Goal: Information Seeking & Learning: Learn about a topic

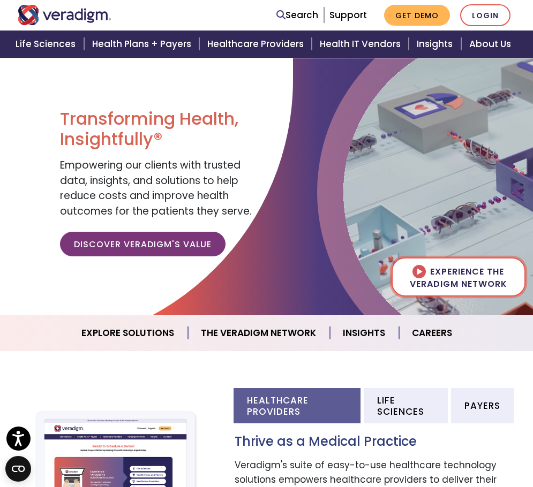
scroll to position [214, 0]
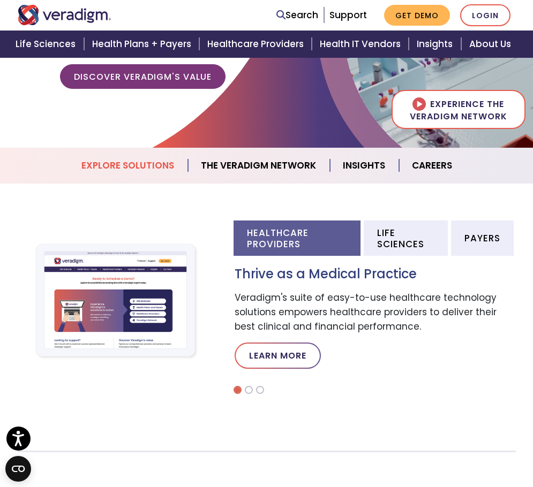
click at [162, 172] on link "Explore Solutions" at bounding box center [128, 165] width 119 height 27
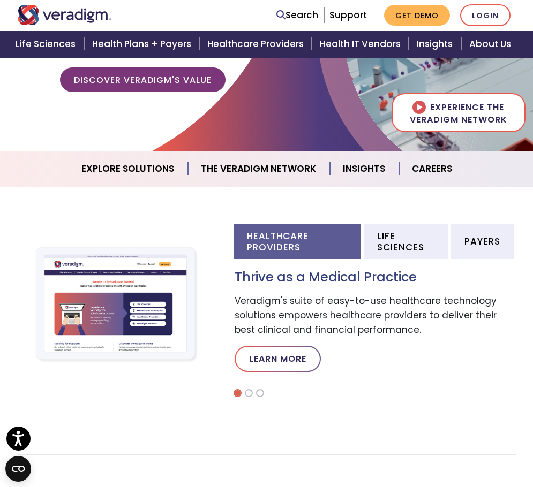
scroll to position [209, 0]
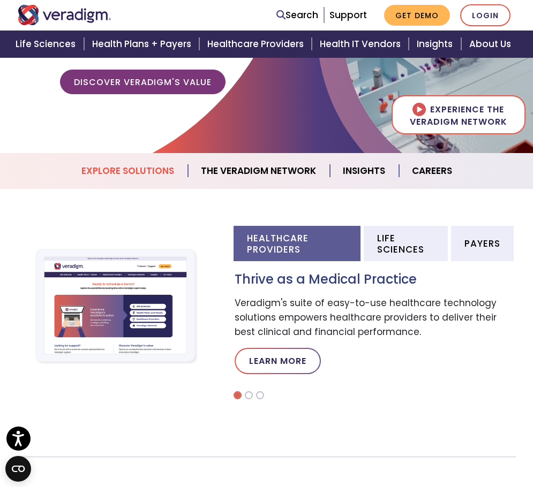
click at [112, 163] on link "Explore Solutions" at bounding box center [128, 170] width 119 height 27
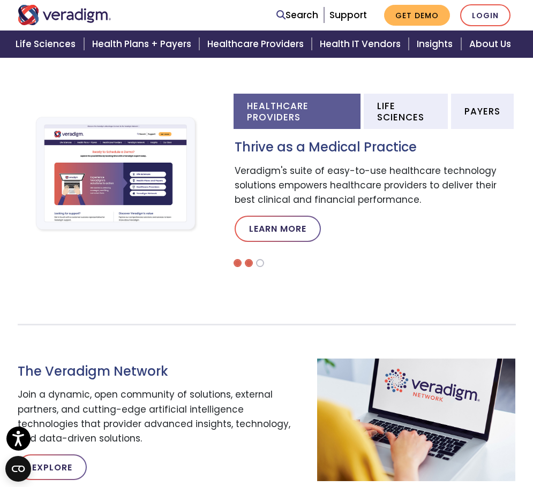
click at [250, 263] on li at bounding box center [249, 263] width 8 height 8
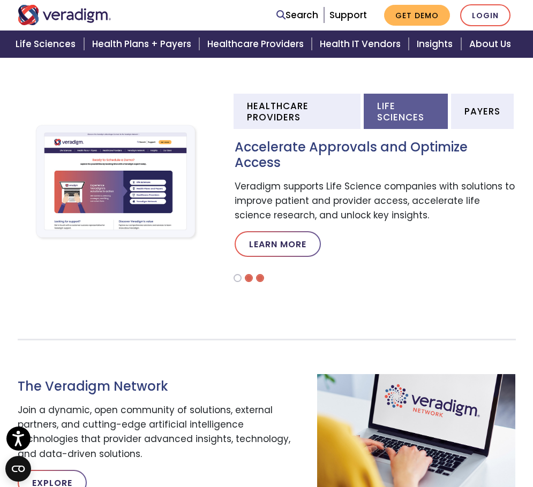
click at [257, 274] on li at bounding box center [260, 278] width 8 height 8
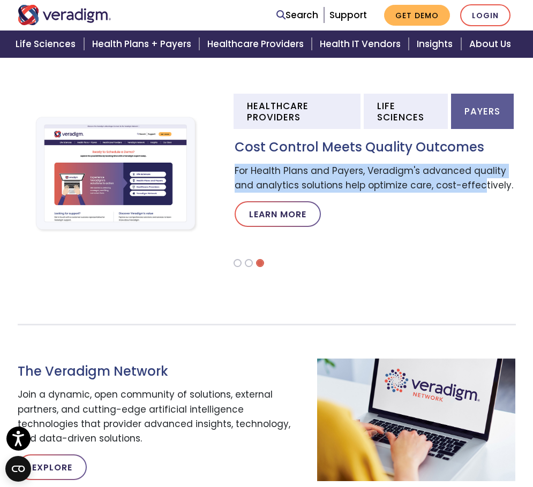
drag, startPoint x: 234, startPoint y: 173, endPoint x: 475, endPoint y: 187, distance: 241.3
click at [475, 187] on p "For Health Plans and Payers, Veradigm's advanced quality and analytics solution…" at bounding box center [374, 178] width 281 height 29
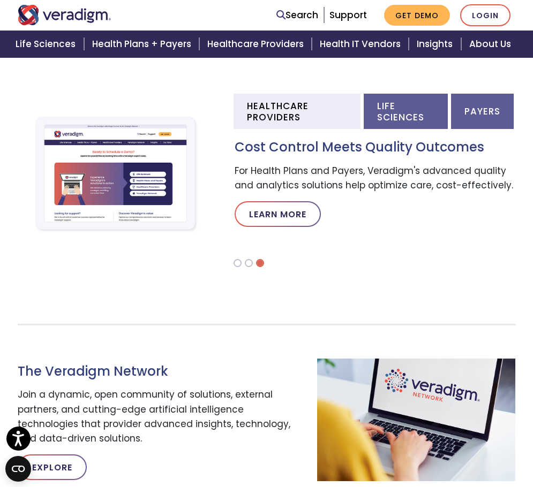
click at [381, 98] on li "Life Sciences" at bounding box center [405, 111] width 85 height 35
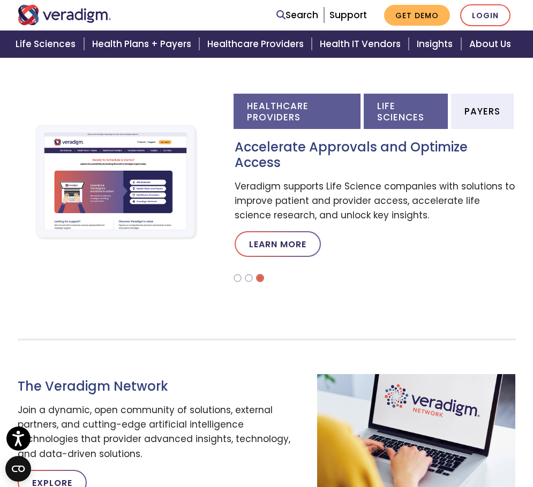
click at [330, 108] on li "Healthcare Providers" at bounding box center [296, 111] width 127 height 35
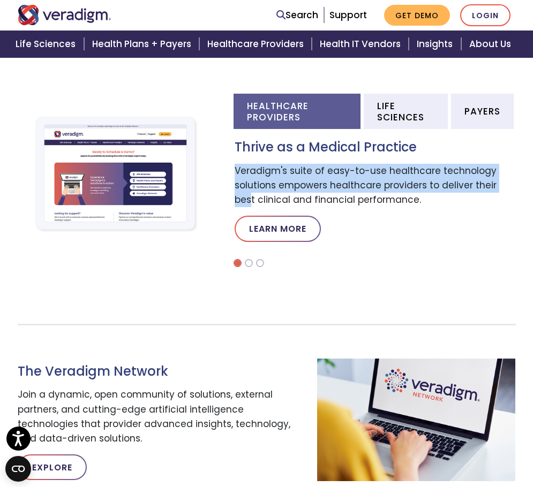
drag, startPoint x: 236, startPoint y: 170, endPoint x: 507, endPoint y: 186, distance: 272.4
click at [507, 186] on p "Veradigm's suite of easy-to-use healthcare technology solutions empowers health…" at bounding box center [374, 186] width 281 height 44
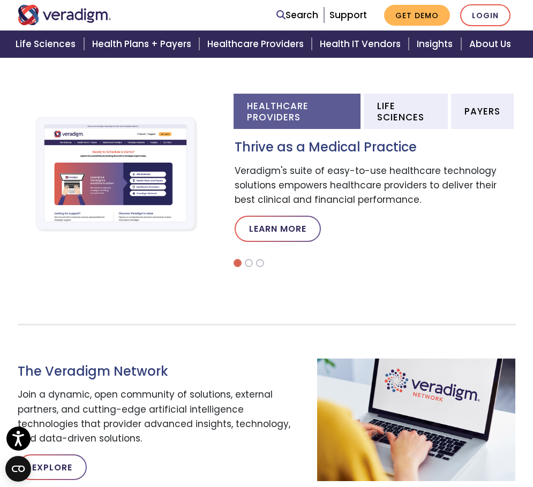
click at [387, 209] on div "Thrive as a Medical Practice Veradigm's suite of easy-to-use healthcare technol…" at bounding box center [374, 195] width 297 height 111
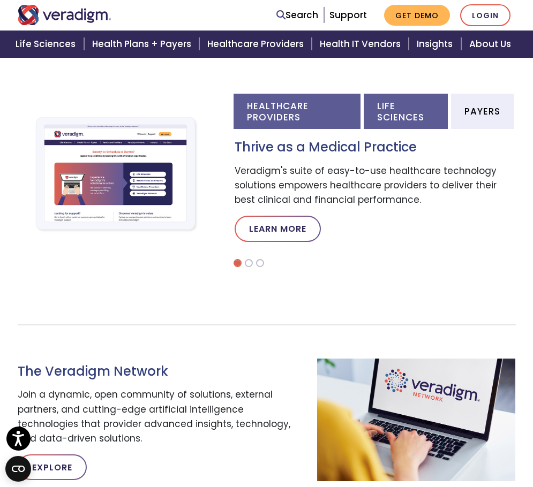
click at [377, 126] on li "Life Sciences" at bounding box center [405, 111] width 85 height 35
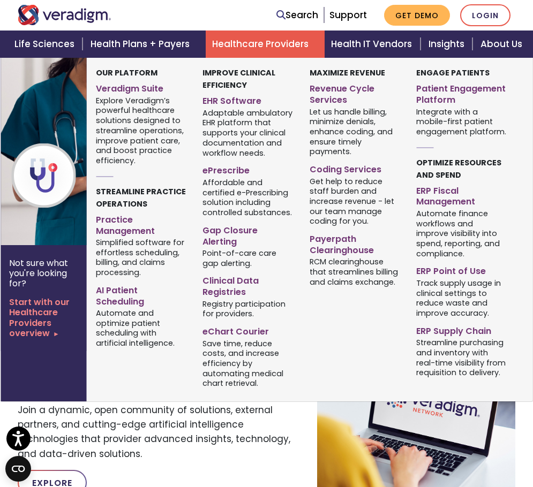
click at [240, 42] on link "Healthcare Providers" at bounding box center [265, 44] width 119 height 27
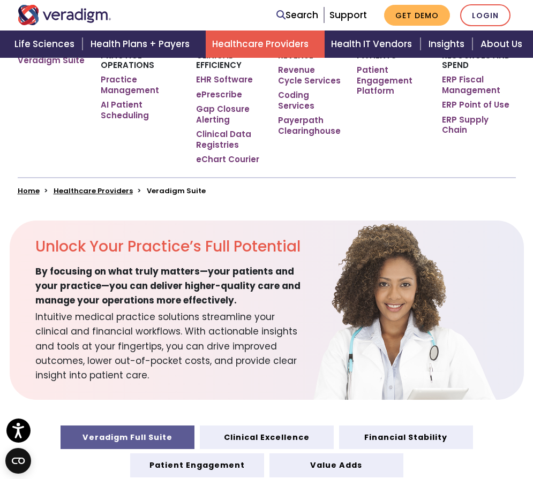
scroll to position [268, 0]
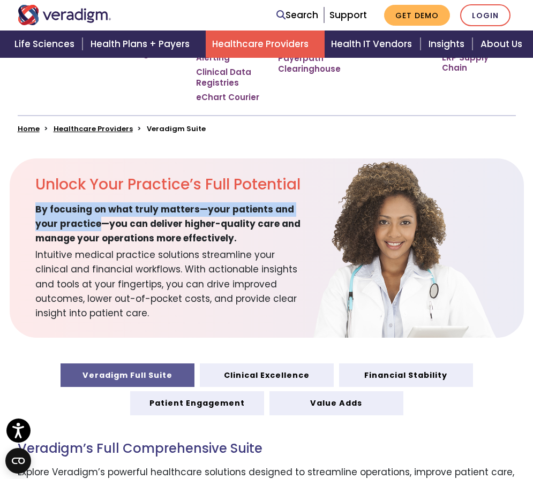
drag, startPoint x: 31, startPoint y: 210, endPoint x: 76, endPoint y: 228, distance: 49.0
click at [76, 228] on div "Unlock Your Practice’s Full Potential By focusing on what truly matters—your pa…" at bounding box center [160, 247] width 300 height 179
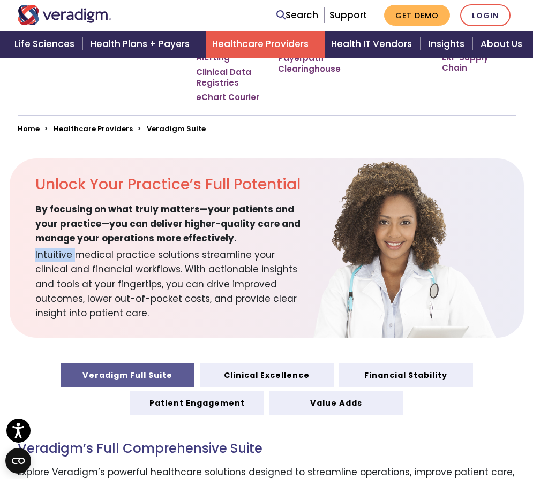
drag, startPoint x: 33, startPoint y: 253, endPoint x: 77, endPoint y: 254, distance: 43.4
click at [77, 254] on div "Unlock Your Practice’s Full Potential By focusing on what truly matters—your pa…" at bounding box center [160, 247] width 300 height 179
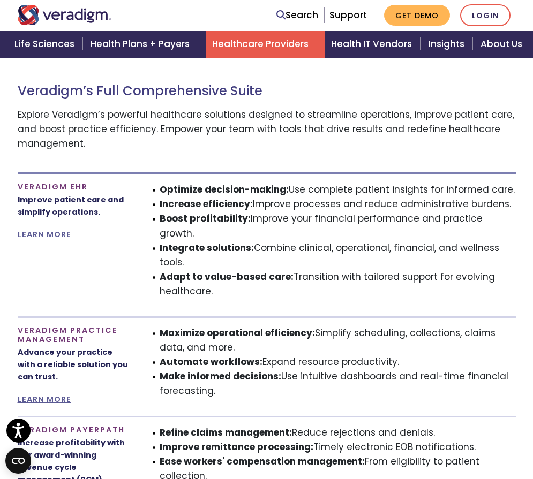
scroll to position [642, 0]
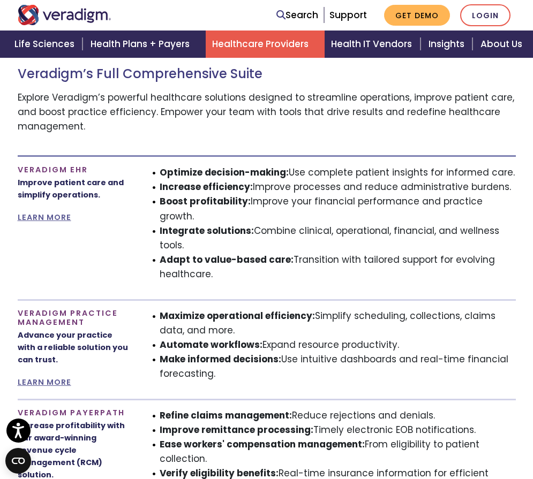
click at [264, 234] on li "Integrate solutions: Combine clinical, operational, financial, and wellness too…" at bounding box center [338, 238] width 356 height 29
drag, startPoint x: 11, startPoint y: 168, endPoint x: 105, endPoint y: 177, distance: 94.1
click at [95, 171] on div "Veradigm EHR Improve patient care and simplify operations. LEARN MORE" at bounding box center [74, 227] width 128 height 125
click at [309, 225] on li "Integrate solutions: Combine clinical, operational, financial, and wellness too…" at bounding box center [338, 238] width 356 height 29
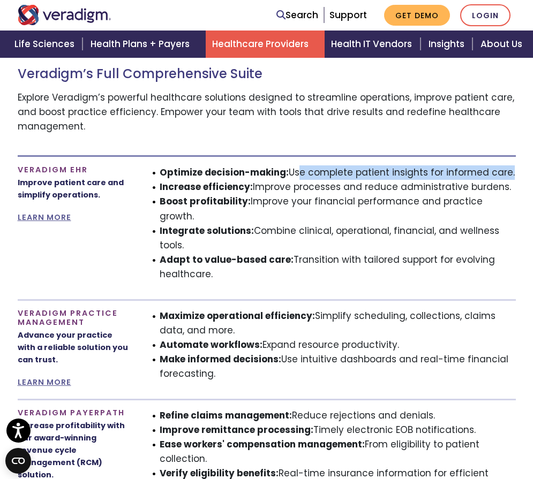
drag, startPoint x: 297, startPoint y: 173, endPoint x: 507, endPoint y: 178, distance: 210.4
click at [507, 178] on li "Optimize decision-making: Use complete patient insights for informed care." at bounding box center [338, 172] width 356 height 14
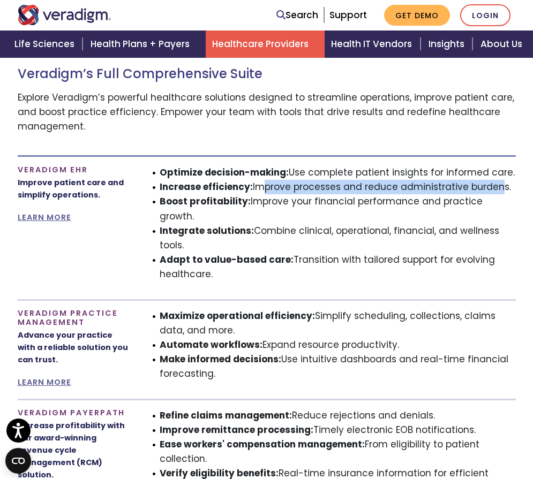
drag, startPoint x: 256, startPoint y: 188, endPoint x: 495, endPoint y: 189, distance: 238.7
click at [495, 189] on li "Increase efficiency: Improve processes and reduce administrative burdens." at bounding box center [338, 187] width 356 height 14
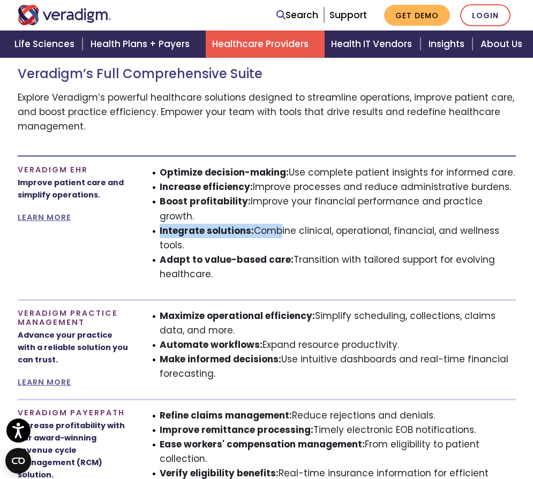
drag, startPoint x: 158, startPoint y: 216, endPoint x: 273, endPoint y: 219, distance: 115.1
click at [273, 219] on ul "Optimize decision-making: Use complete patient insights for informed care. Incr…" at bounding box center [330, 223] width 369 height 117
click at [211, 236] on li "Integrate solutions: Combine clinical, operational, financial, and wellness too…" at bounding box center [338, 238] width 356 height 29
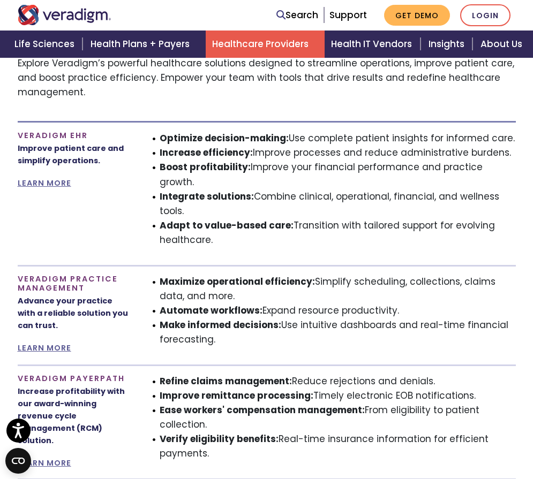
scroll to position [696, 0]
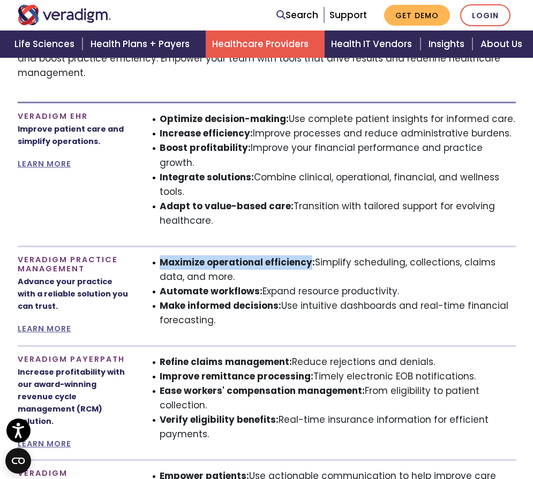
drag, startPoint x: 147, startPoint y: 249, endPoint x: 310, endPoint y: 249, distance: 162.7
click at [310, 255] on ul "Maximize operational efficiency: Simplify scheduling, collections, claims data,…" at bounding box center [330, 291] width 369 height 73
click at [276, 355] on li "Refine claims management: Reduce rejections and denials." at bounding box center [338, 362] width 356 height 14
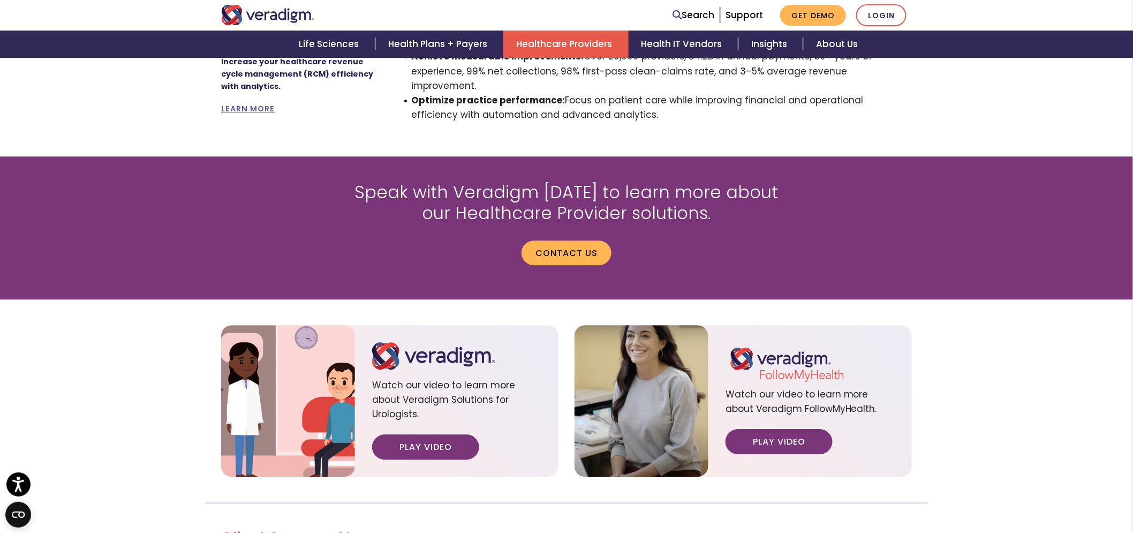
scroll to position [1110, 0]
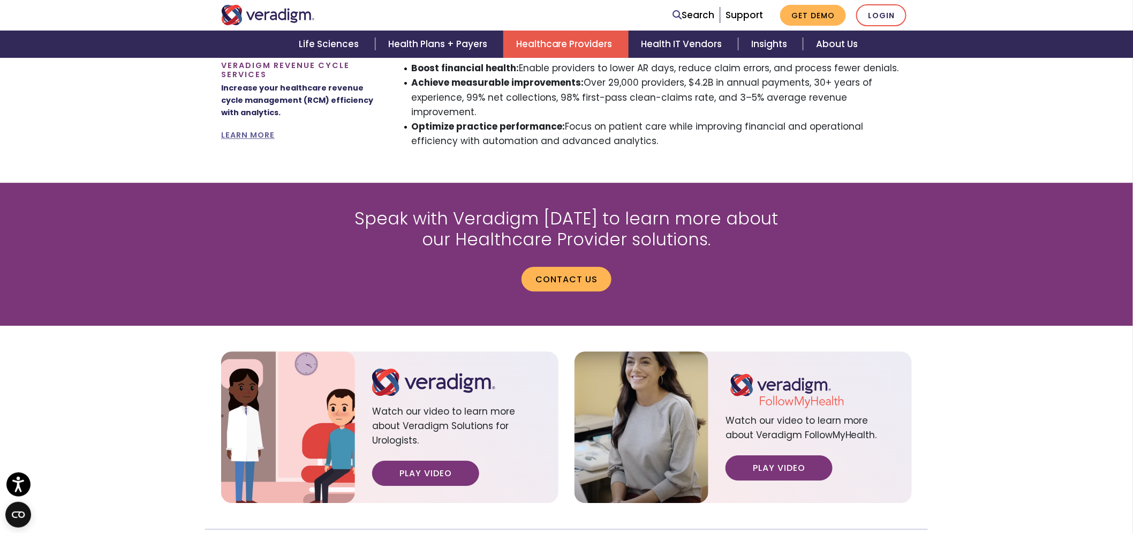
drag, startPoint x: 214, startPoint y: 169, endPoint x: 650, endPoint y: 128, distance: 438.1
copy div "Veradigm EHR Improve patient care and simplify operations. LEARN MORE Optimize …"
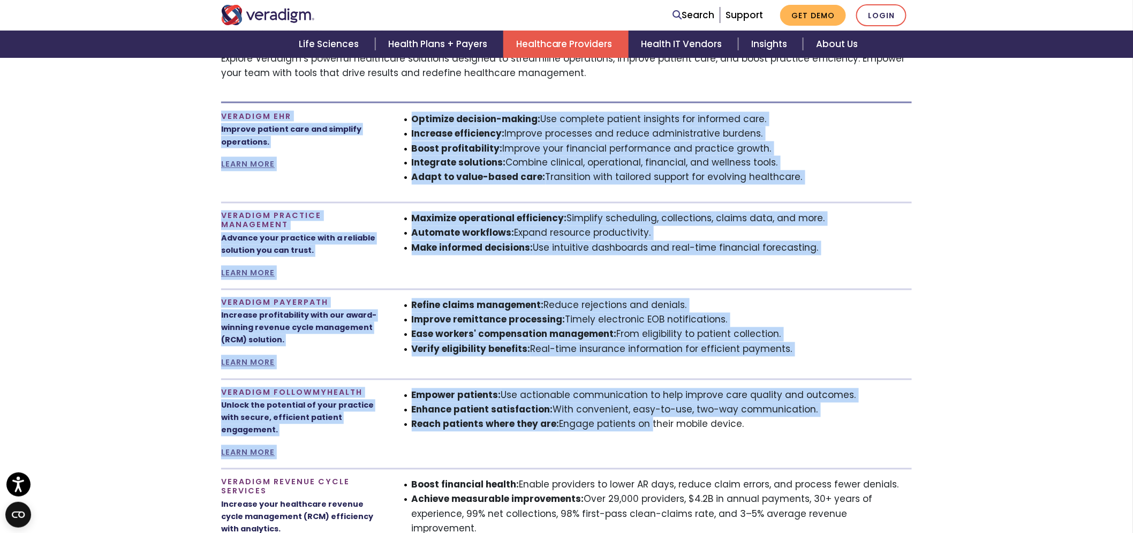
click at [151, 192] on section "Veradigm Full Suite Clinical Excellence Financial Stability Patient Engagement …" at bounding box center [566, 277] width 1133 height 591
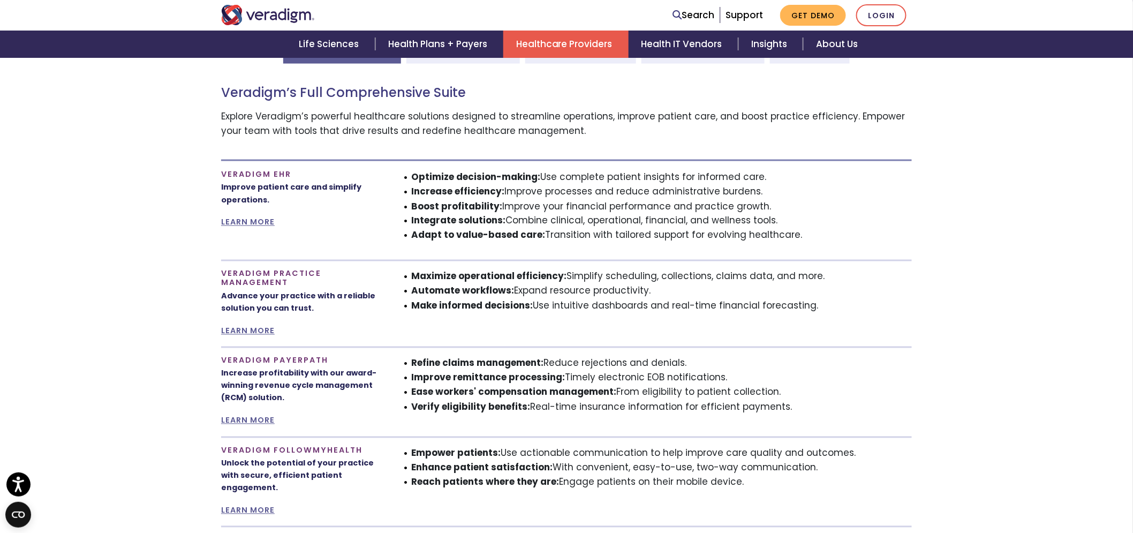
scroll to position [634, 0]
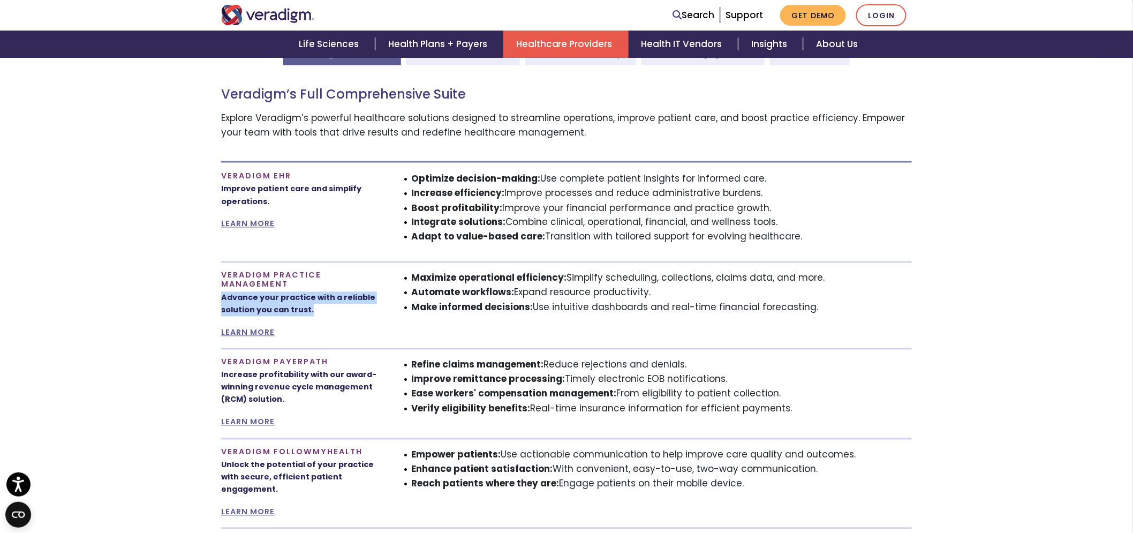
drag, startPoint x: 210, startPoint y: 295, endPoint x: 323, endPoint y: 313, distance: 113.8
click at [323, 313] on section "Veradigm Full Suite Clinical Excellence Financial Stability Patient Engagement …" at bounding box center [566, 337] width 1133 height 591
click at [175, 274] on section "Veradigm Full Suite Clinical Excellence Financial Stability Patient Engagement …" at bounding box center [566, 337] width 1133 height 591
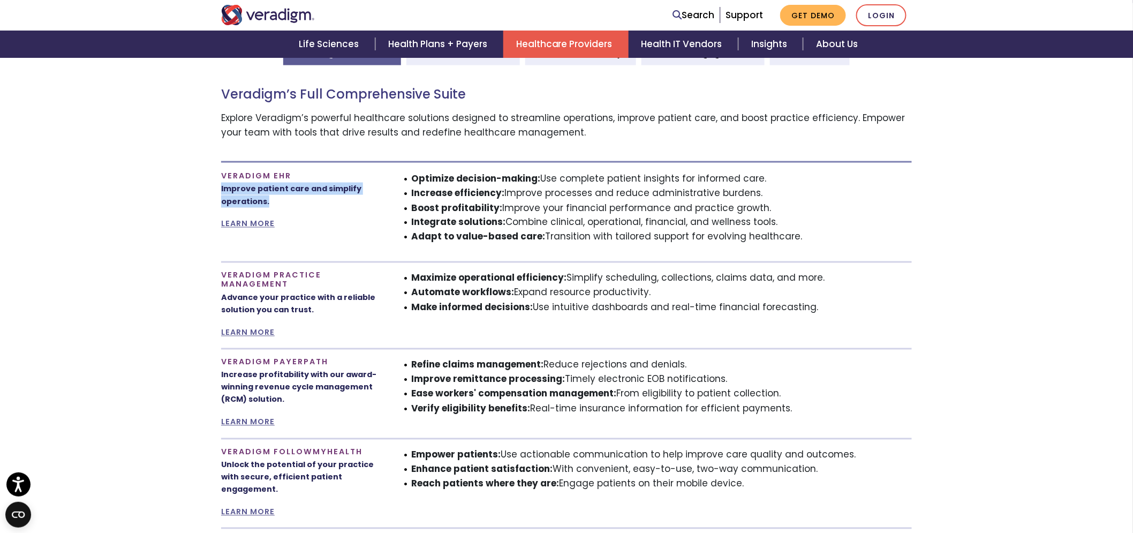
drag, startPoint x: 211, startPoint y: 189, endPoint x: 285, endPoint y: 197, distance: 74.8
click at [285, 197] on section "Veradigm Full Suite Clinical Excellence Financial Stability Patient Engagement …" at bounding box center [566, 337] width 1133 height 591
drag, startPoint x: 800, startPoint y: 244, endPoint x: 402, endPoint y: 177, distance: 403.2
click at [402, 177] on div "Optimize decision-making: Use complete patient insights for informed care. Incr…" at bounding box center [655, 211] width 530 height 81
click at [456, 251] on div "Optimize decision-making: Use complete patient insights for informed care. Incr…" at bounding box center [655, 211] width 530 height 81
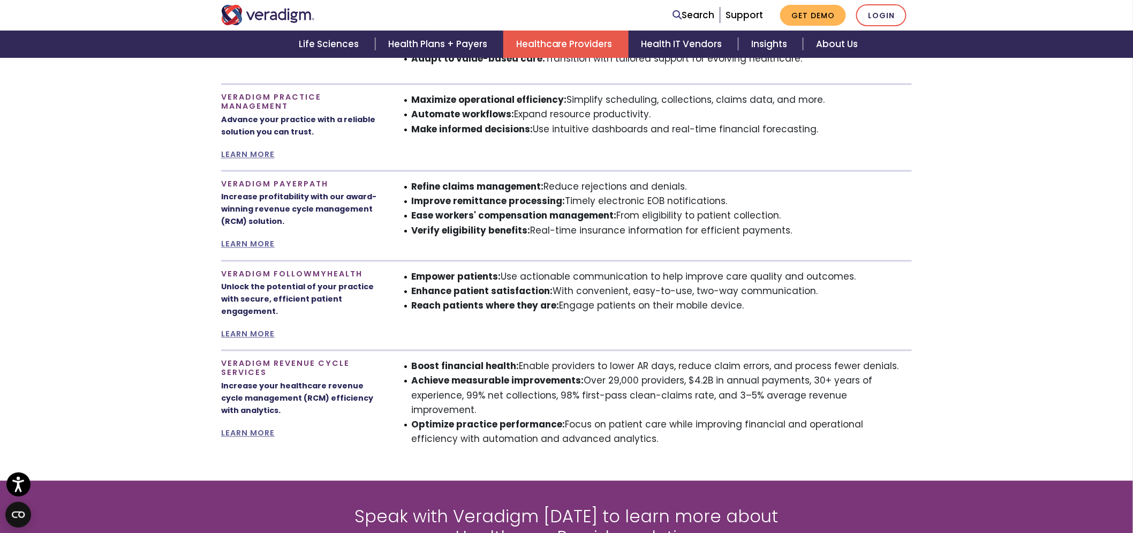
scroll to position [813, 0]
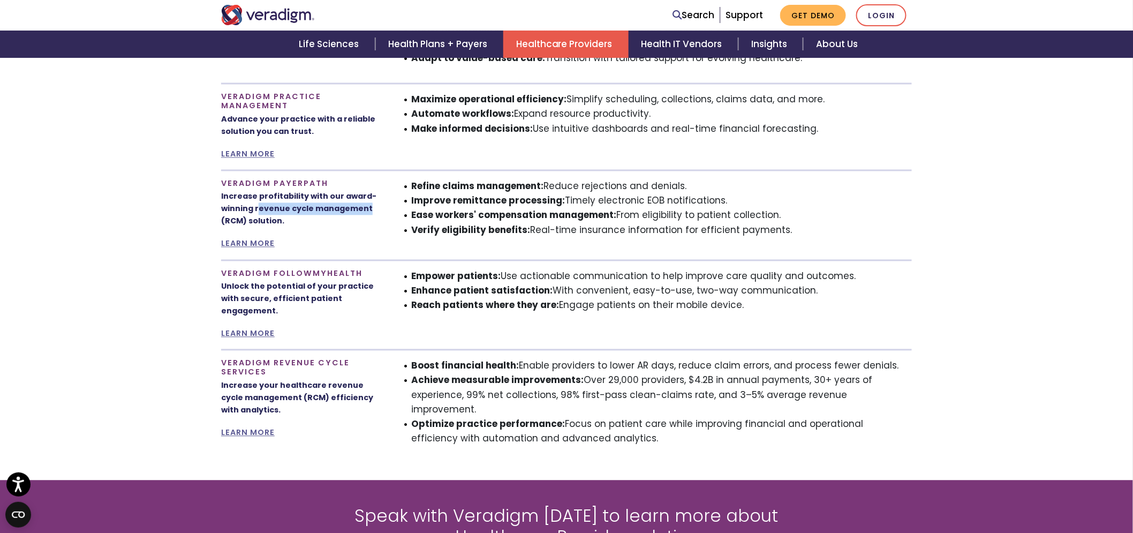
drag, startPoint x: 257, startPoint y: 209, endPoint x: 374, endPoint y: 209, distance: 116.7
click at [374, 209] on p "Increase profitability with our award-winning revenue cycle management (RCM) so…" at bounding box center [301, 209] width 161 height 37
copy p "evenue cycle management"
click at [110, 265] on section "Veradigm Full Suite Clinical Excellence Financial Stability Patient Engagement …" at bounding box center [566, 159] width 1133 height 591
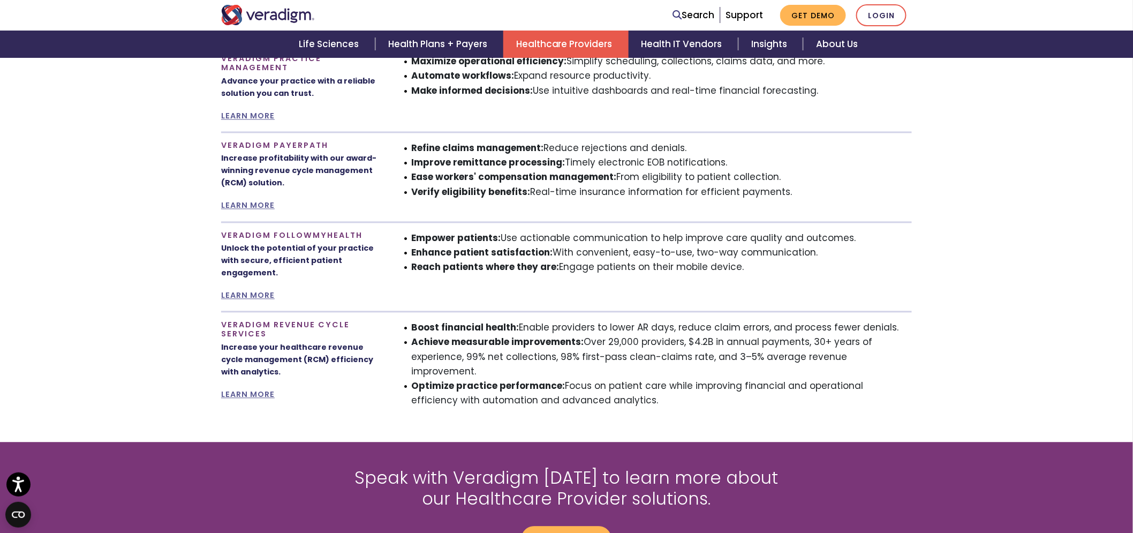
scroll to position [873, 0]
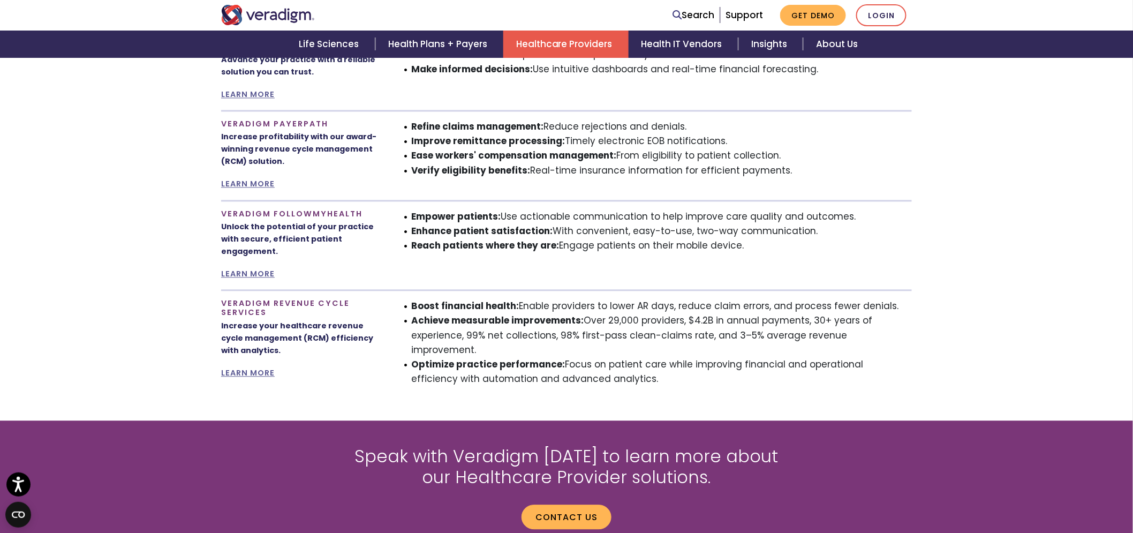
drag, startPoint x: 507, startPoint y: 217, endPoint x: 756, endPoint y: 267, distance: 253.3
click at [532, 224] on ul "Empower patients: Use actionable communication to help improve care quality and…" at bounding box center [655, 231] width 514 height 44
click at [200, 234] on section "Veradigm Full Suite Clinical Excellence Financial Stability Patient Engagement …" at bounding box center [566, 99] width 1133 height 591
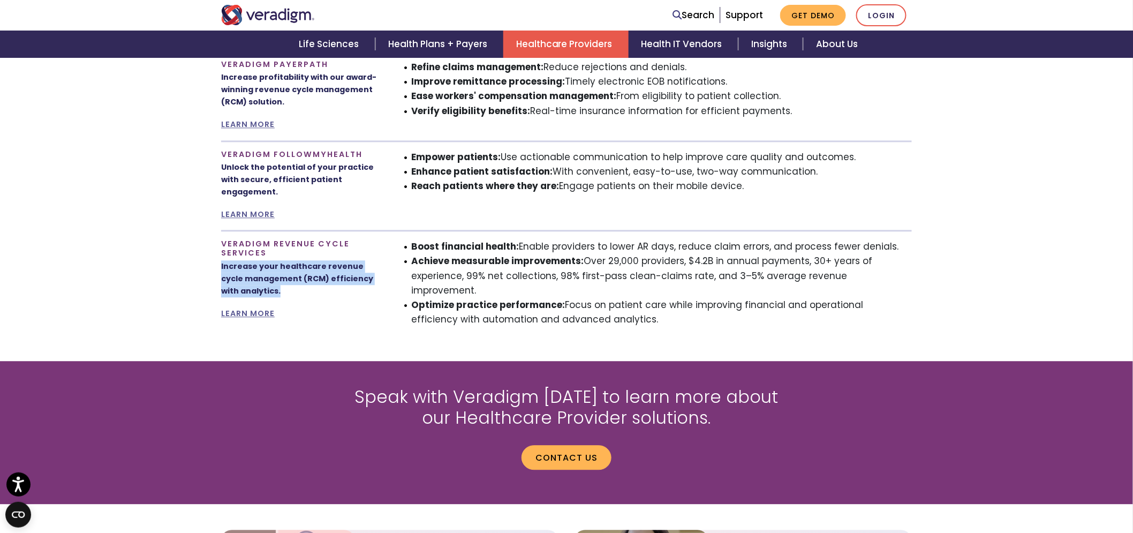
drag, startPoint x: 221, startPoint y: 264, endPoint x: 366, endPoint y: 290, distance: 147.3
click at [366, 290] on p "Increase your healthcare revenue cycle management (RCM) efficiency with analyti…" at bounding box center [301, 278] width 161 height 37
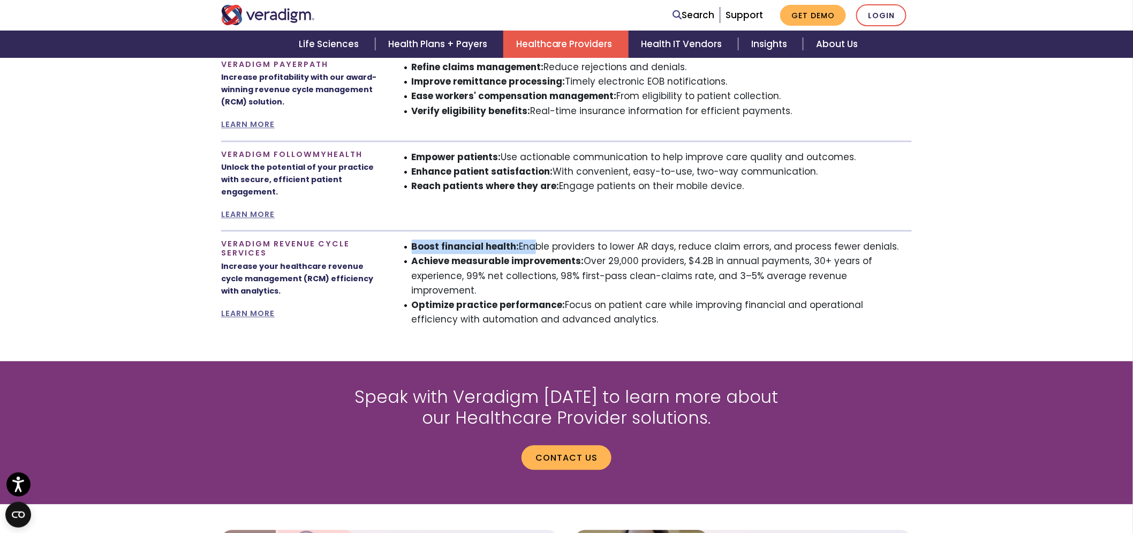
drag, startPoint x: 413, startPoint y: 242, endPoint x: 531, endPoint y: 247, distance: 117.9
click at [531, 247] on li "Boost financial health: Enable providers to lower AR days, reduce claim errors,…" at bounding box center [662, 246] width 500 height 14
click at [532, 314] on div "Boost financial health: Enable providers to lower AR days, reduce claim errors,…" at bounding box center [655, 287] width 530 height 96
drag, startPoint x: 617, startPoint y: 314, endPoint x: 242, endPoint y: 231, distance: 383.1
click at [242, 231] on div "Veradigm Revenue Cycle Services Increase your healthcare revenue cycle manageme…" at bounding box center [566, 282] width 707 height 105
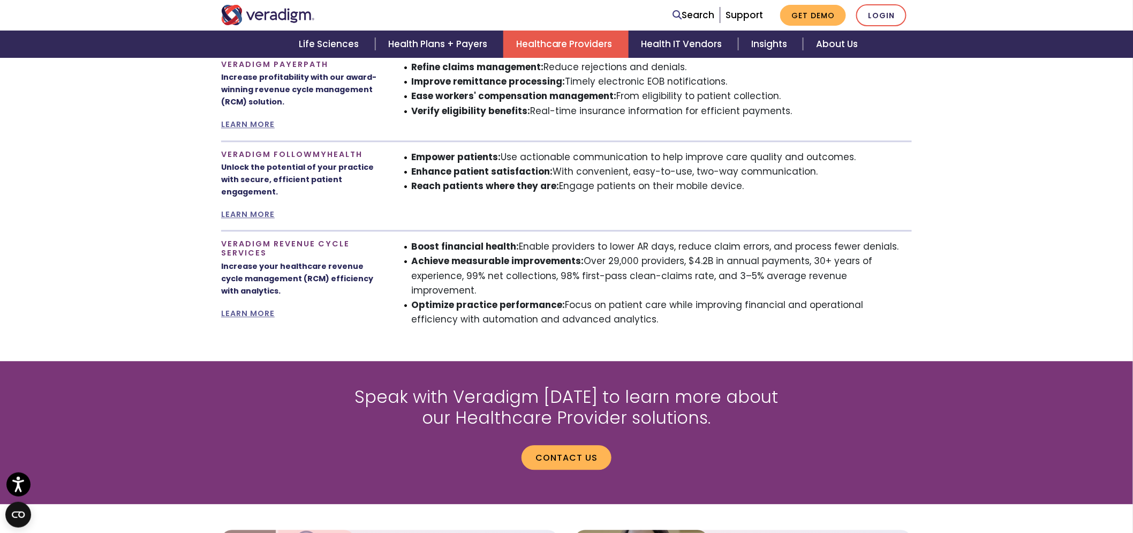
click at [532, 298] on li "Optimize practice performance: Focus on patient care while improving financial …" at bounding box center [662, 312] width 500 height 29
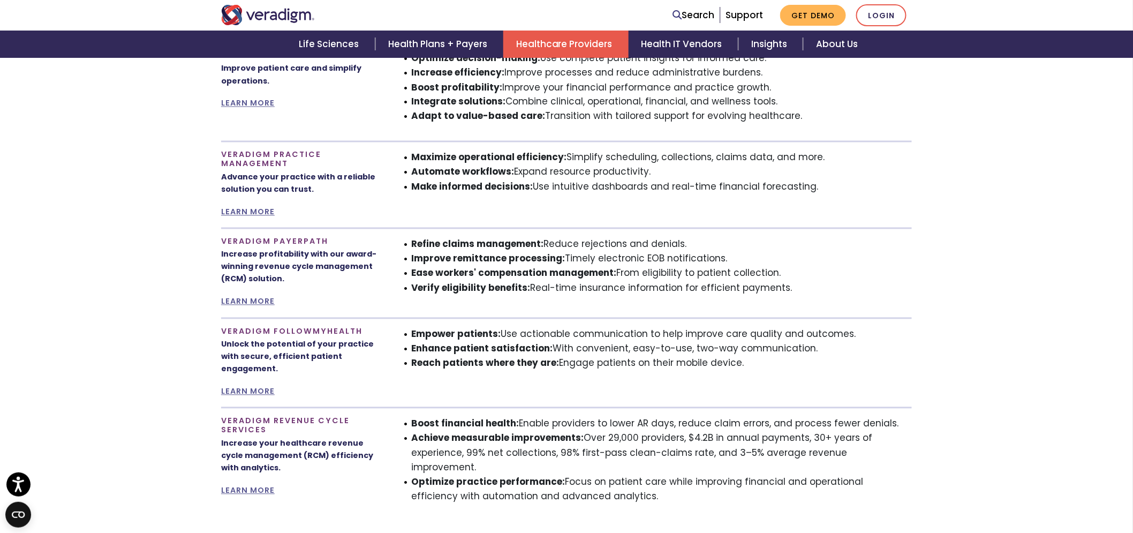
scroll to position [753, 0]
drag, startPoint x: 408, startPoint y: 257, endPoint x: 725, endPoint y: 266, distance: 317.0
click at [532, 266] on ul "Refine claims management: Reduce rejections and denials. Improve remittance pro…" at bounding box center [655, 268] width 514 height 58
drag, startPoint x: 421, startPoint y: 271, endPoint x: 789, endPoint y: 278, distance: 367.8
click at [532, 278] on li "Ease workers' compensation management: From eligibility to patient collection." at bounding box center [662, 275] width 500 height 14
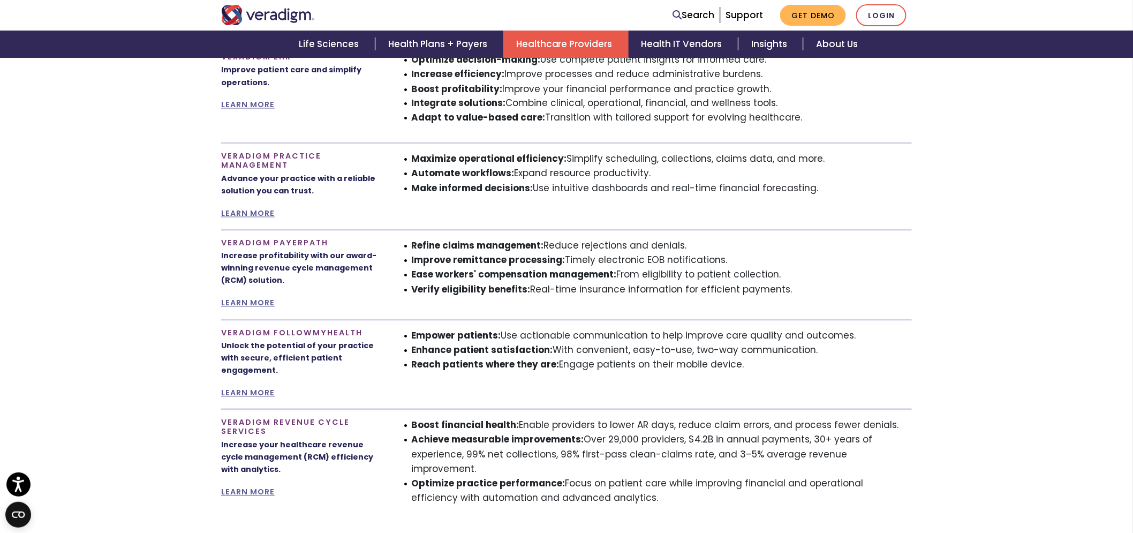
click at [532, 306] on div "Refine claims management: Reduce rejections and denials. Improve remittance pro…" at bounding box center [655, 275] width 530 height 72
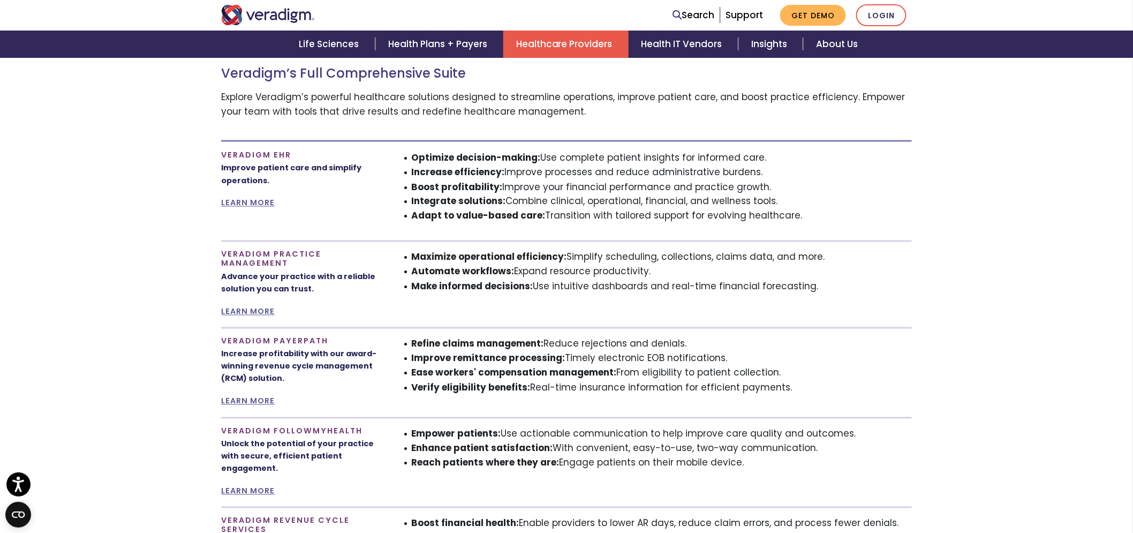
scroll to position [634, 0]
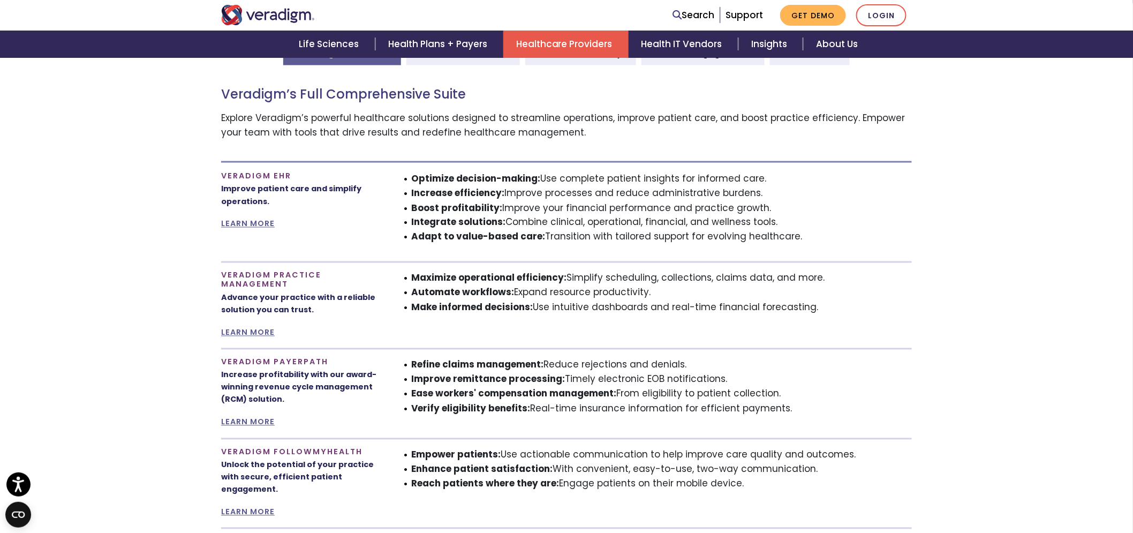
drag, startPoint x: 500, startPoint y: 203, endPoint x: 782, endPoint y: 200, distance: 282.1
click at [532, 199] on ul "Optimize decision-making: Use complete patient insights for informed care. Incr…" at bounding box center [655, 207] width 514 height 73
drag, startPoint x: 603, startPoint y: 275, endPoint x: 751, endPoint y: 275, distance: 147.7
click at [532, 275] on li "Maximize operational efficiency: Simplify scheduling, collections, claims data,…" at bounding box center [662, 278] width 500 height 14
click at [532, 345] on div "Veradigm’s Full Comprehensive Suite Explore Veradigm’s powerful healthcare solu…" at bounding box center [566, 348] width 691 height 567
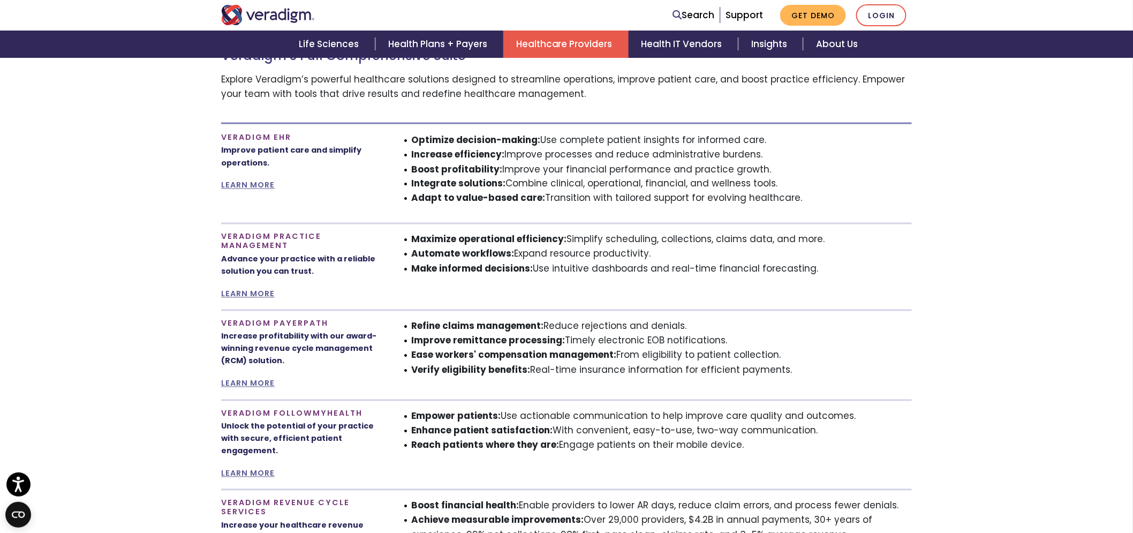
scroll to position [694, 0]
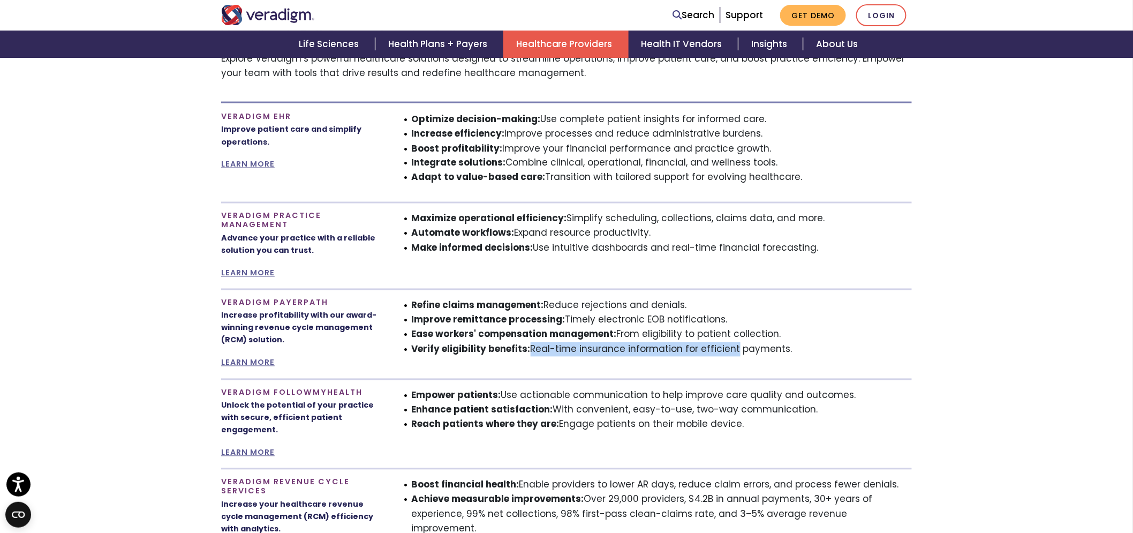
drag, startPoint x: 528, startPoint y: 345, endPoint x: 731, endPoint y: 391, distance: 208.0
click at [532, 343] on li "Verify eligibility benefits: Real-time insurance information for efficient paym…" at bounding box center [662, 349] width 500 height 14
click at [532, 403] on li "Enhance patient satisfaction: With convenient, easy-to-use, two-way communicati…" at bounding box center [662, 410] width 500 height 14
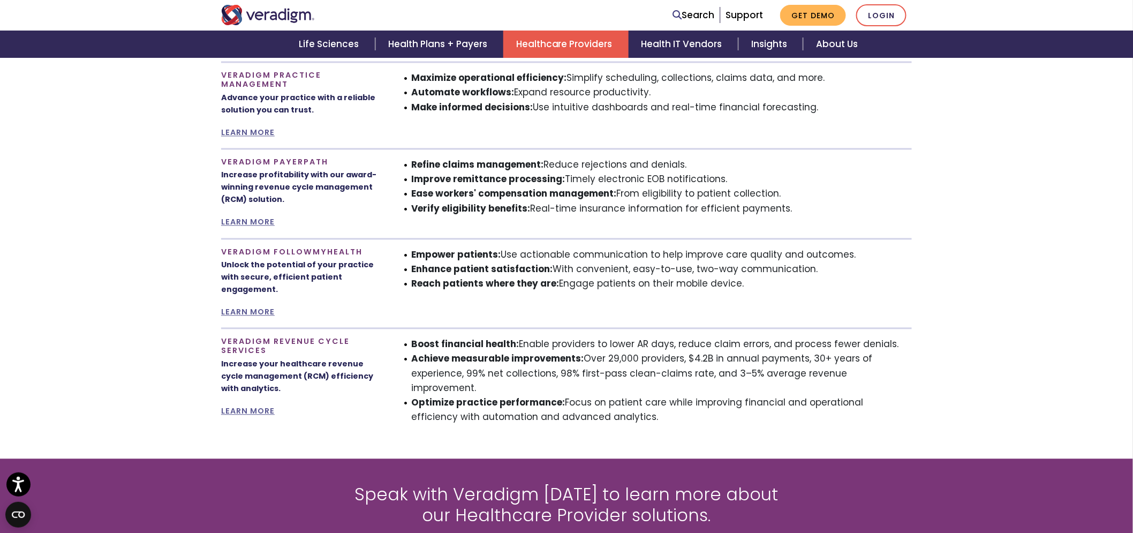
scroll to position [813, 0]
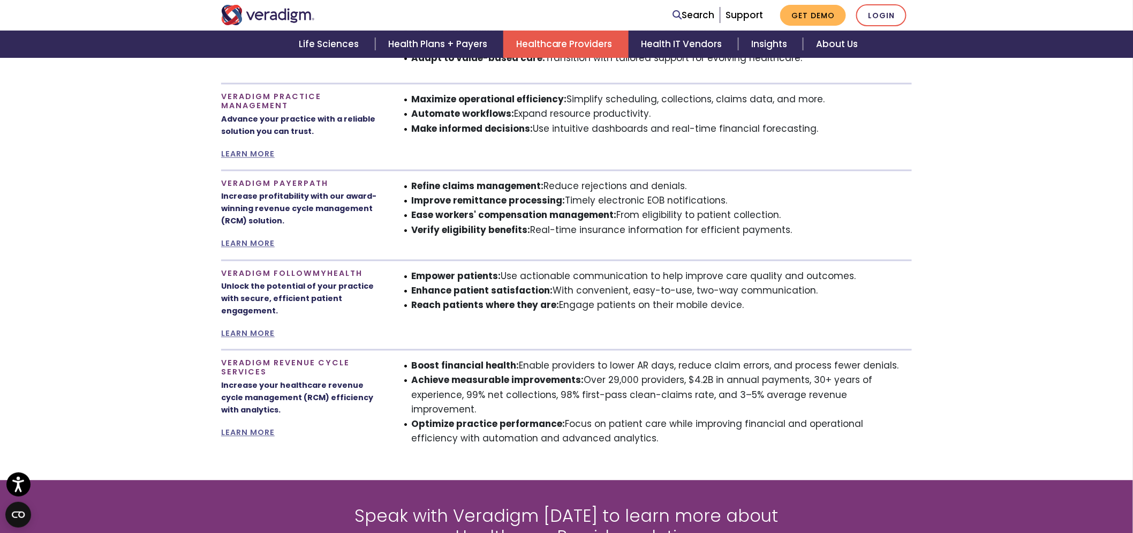
drag, startPoint x: 556, startPoint y: 304, endPoint x: 790, endPoint y: 304, distance: 233.9
click at [532, 304] on li "Reach patients where they are: Engage patients on their mobile device." at bounding box center [662, 305] width 500 height 14
drag, startPoint x: 522, startPoint y: 361, endPoint x: 673, endPoint y: 365, distance: 151.0
click at [532, 365] on li "Boost financial health: Enable providers to lower AR days, reduce claim errors,…" at bounding box center [662, 366] width 500 height 14
click at [532, 428] on li "Optimize practice performance: Focus on patient care while improving financial …" at bounding box center [662, 431] width 500 height 29
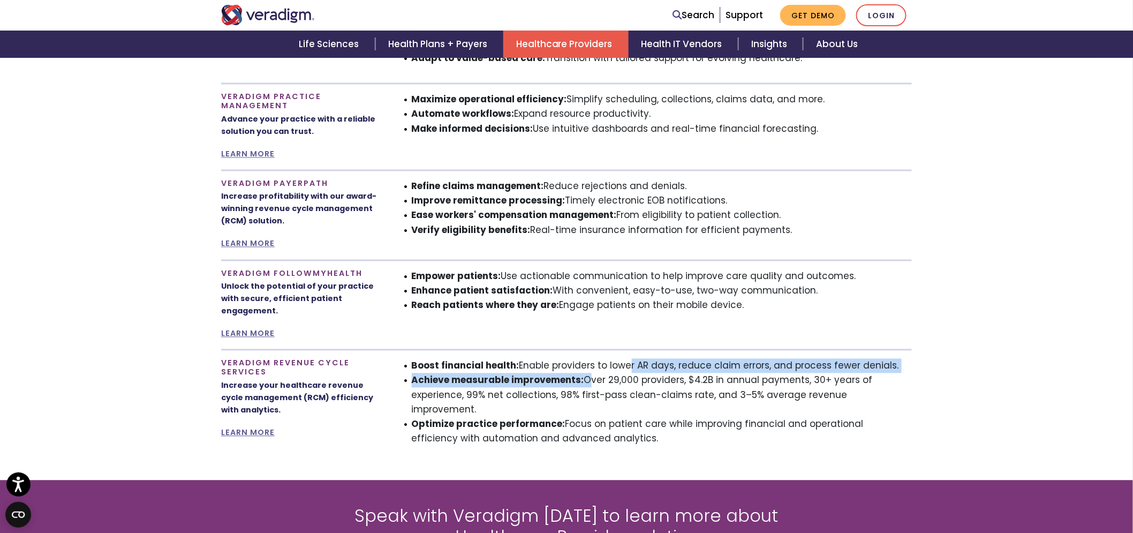
drag, startPoint x: 585, startPoint y: 376, endPoint x: 624, endPoint y: 368, distance: 39.4
click at [532, 368] on ul "Boost financial health: Enable providers to lower AR days, reduce claim errors,…" at bounding box center [655, 402] width 514 height 87
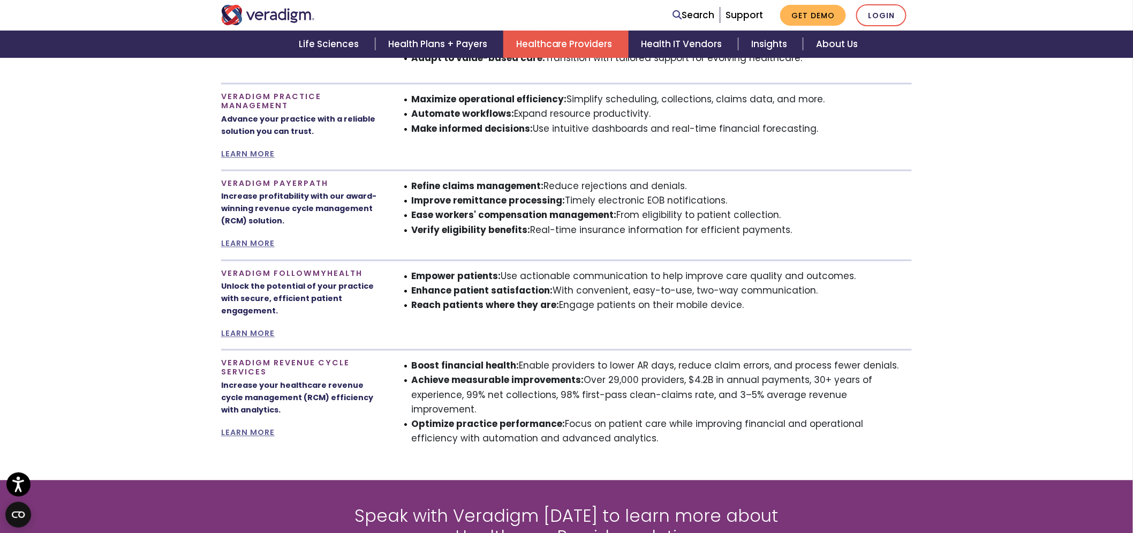
click at [532, 417] on li "Optimize practice performance: Focus on patient care while improving financial …" at bounding box center [662, 431] width 500 height 29
drag, startPoint x: 737, startPoint y: 405, endPoint x: 735, endPoint y: 418, distance: 13.0
click at [532, 418] on li "Optimize practice performance: Focus on patient care while improving financial …" at bounding box center [662, 431] width 500 height 29
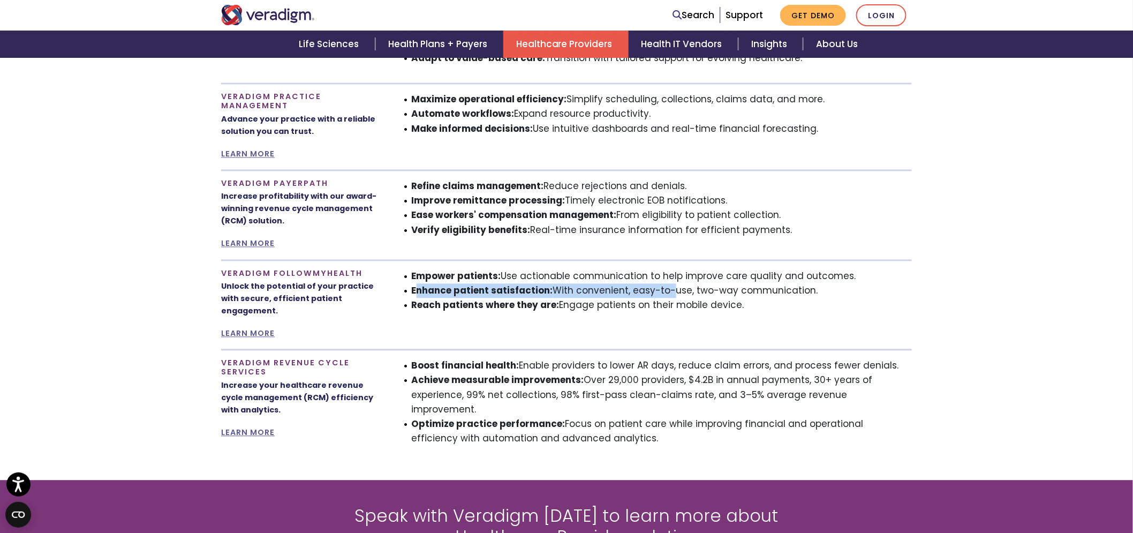
drag, startPoint x: 414, startPoint y: 289, endPoint x: 663, endPoint y: 291, distance: 248.4
click at [532, 291] on li "Enhance patient satisfaction: With convenient, easy-to-use, two-way communicati…" at bounding box center [662, 291] width 500 height 14
click at [266, 328] on link "LEARN MORE" at bounding box center [248, 333] width 54 height 11
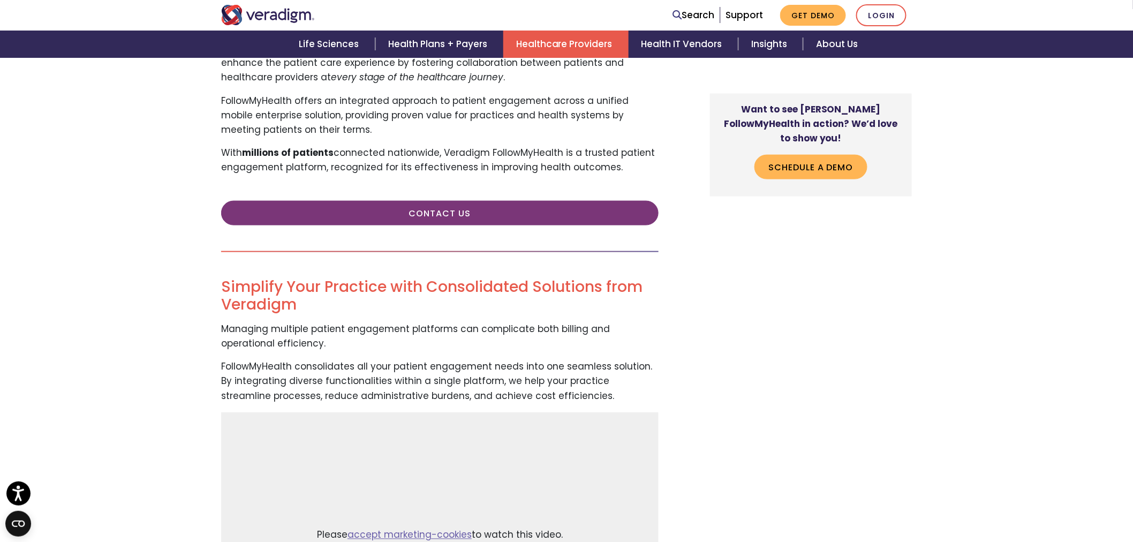
scroll to position [475, 0]
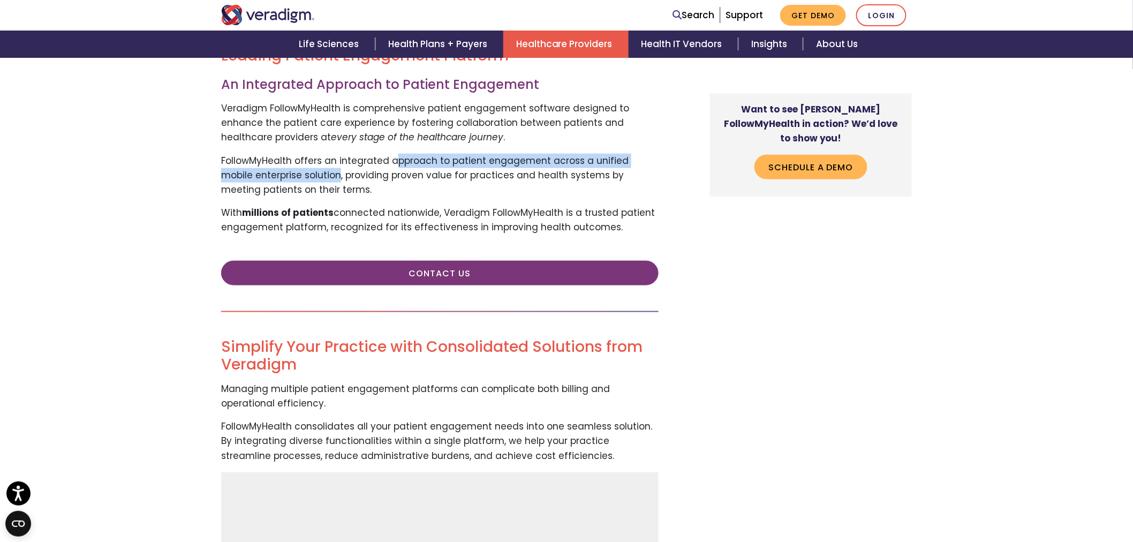
drag, startPoint x: 395, startPoint y: 161, endPoint x: 305, endPoint y: 177, distance: 90.9
click at [305, 177] on p "FollowMyHealth offers an integrated approach to patient engagement across a uni…" at bounding box center [439, 176] width 437 height 44
click at [424, 189] on p "FollowMyHealth offers an integrated approach to patient engagement across a uni…" at bounding box center [439, 176] width 437 height 44
drag, startPoint x: 623, startPoint y: 161, endPoint x: 304, endPoint y: 172, distance: 319.8
click at [304, 172] on p "FollowMyHealth offers an integrated approach to patient engagement across a uni…" at bounding box center [439, 176] width 437 height 44
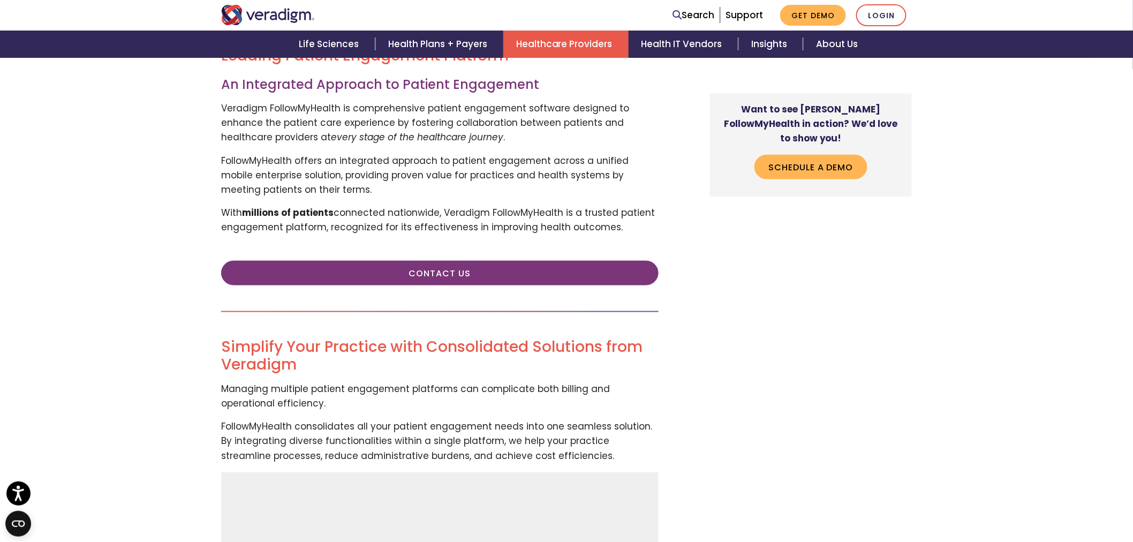
click at [336, 215] on p "With millions of patients connected nationwide, Veradigm FollowMyHealth is a tr…" at bounding box center [439, 220] width 437 height 29
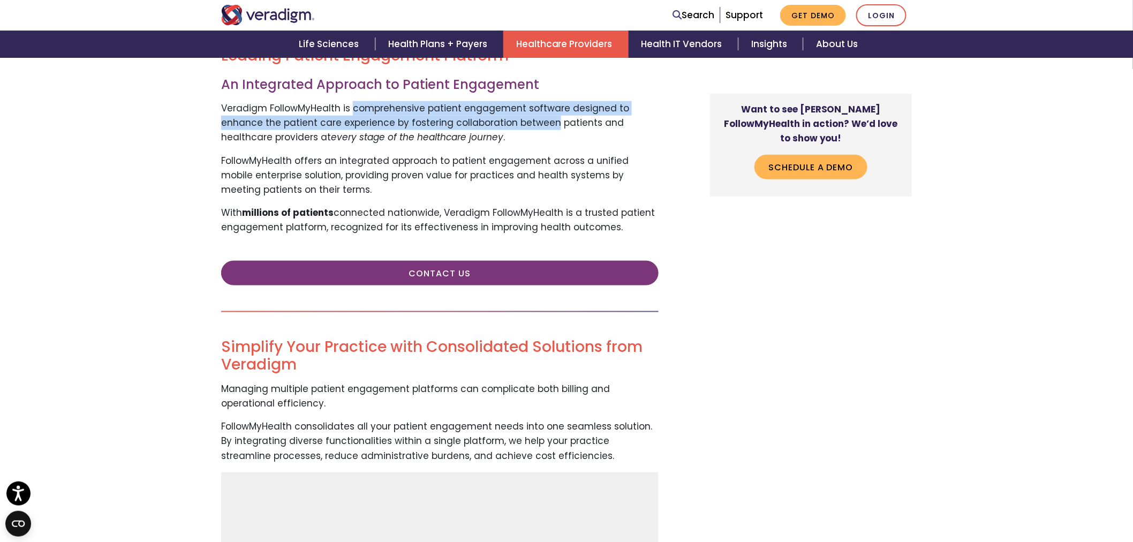
drag, startPoint x: 352, startPoint y: 110, endPoint x: 552, endPoint y: 116, distance: 200.3
click at [552, 116] on p "Veradigm FollowMyHealth is comprehensive patient engagement software designed t…" at bounding box center [439, 123] width 437 height 44
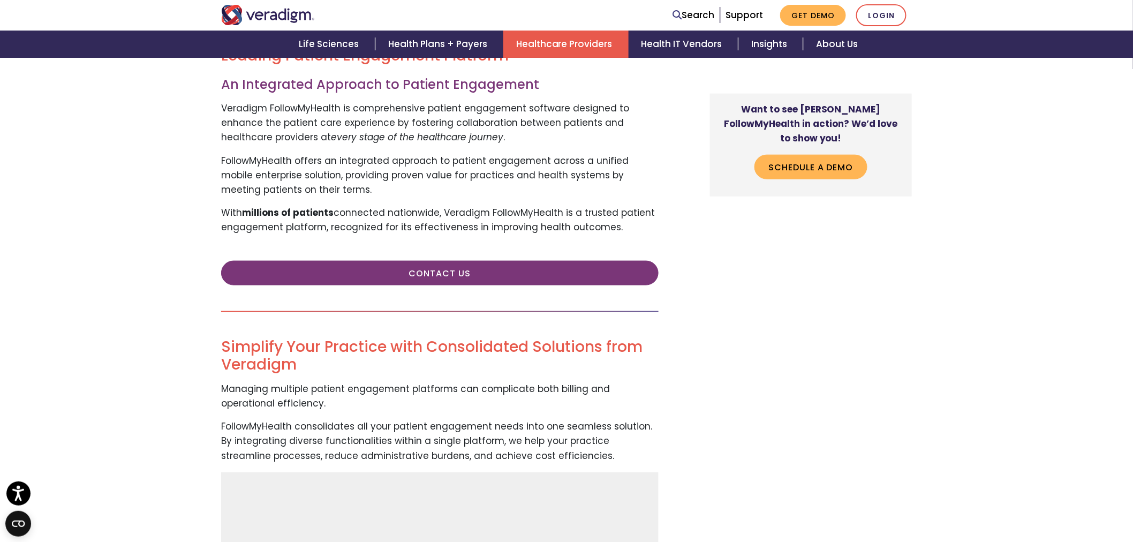
click at [548, 154] on p "FollowMyHealth offers an integrated approach to patient engagement across a uni…" at bounding box center [439, 176] width 437 height 44
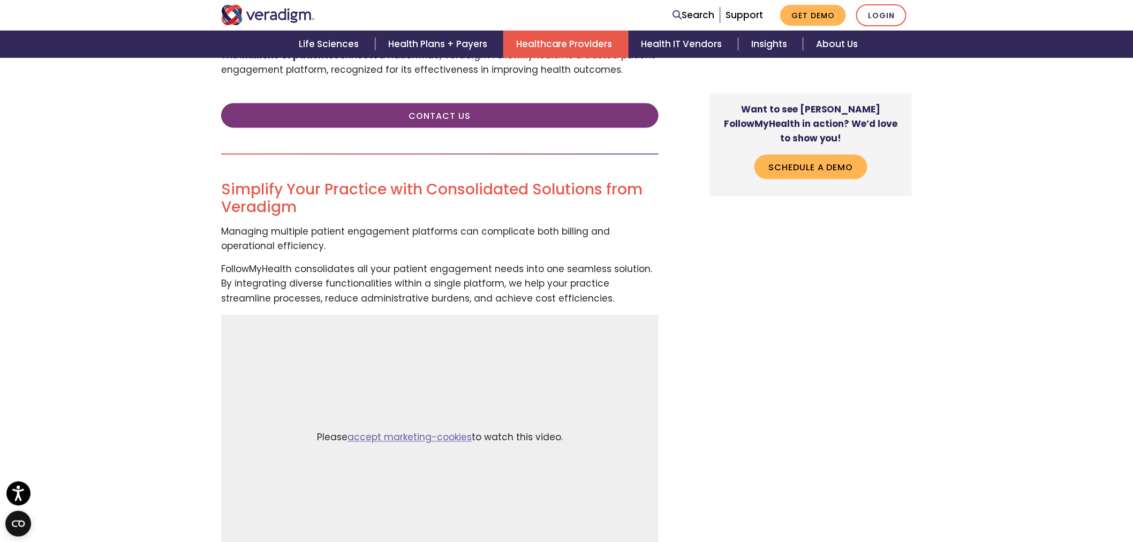
scroll to position [654, 0]
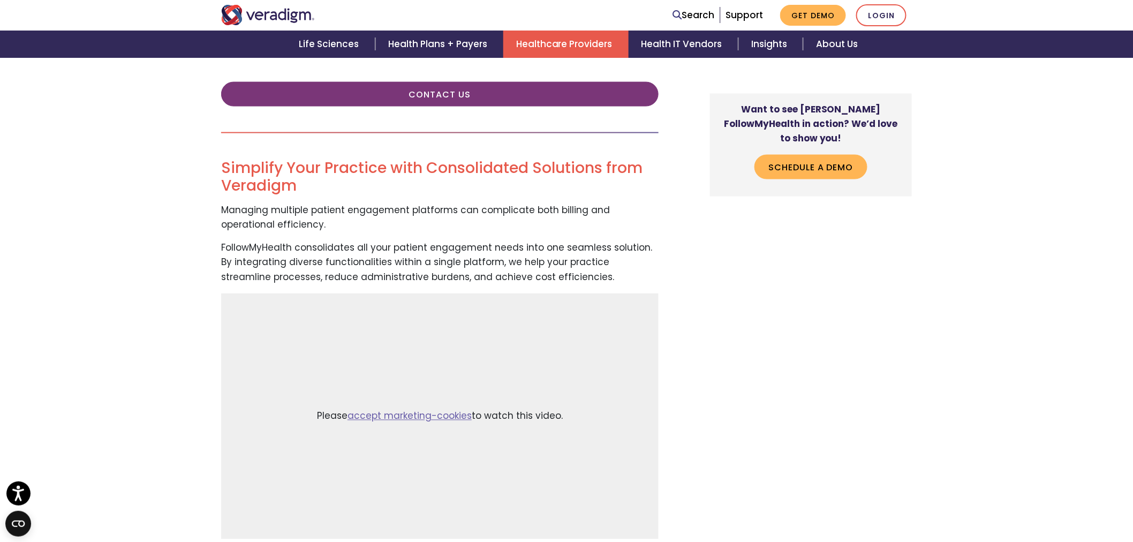
click at [469, 216] on p "Managing multiple patient engagement platforms can complicate both billing and …" at bounding box center [439, 217] width 437 height 29
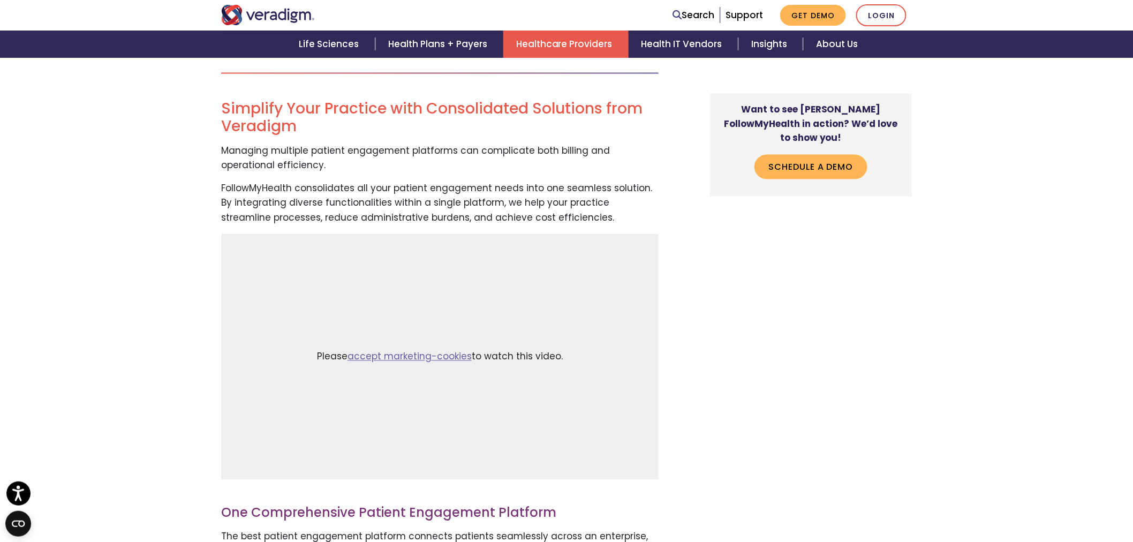
scroll to position [773, 0]
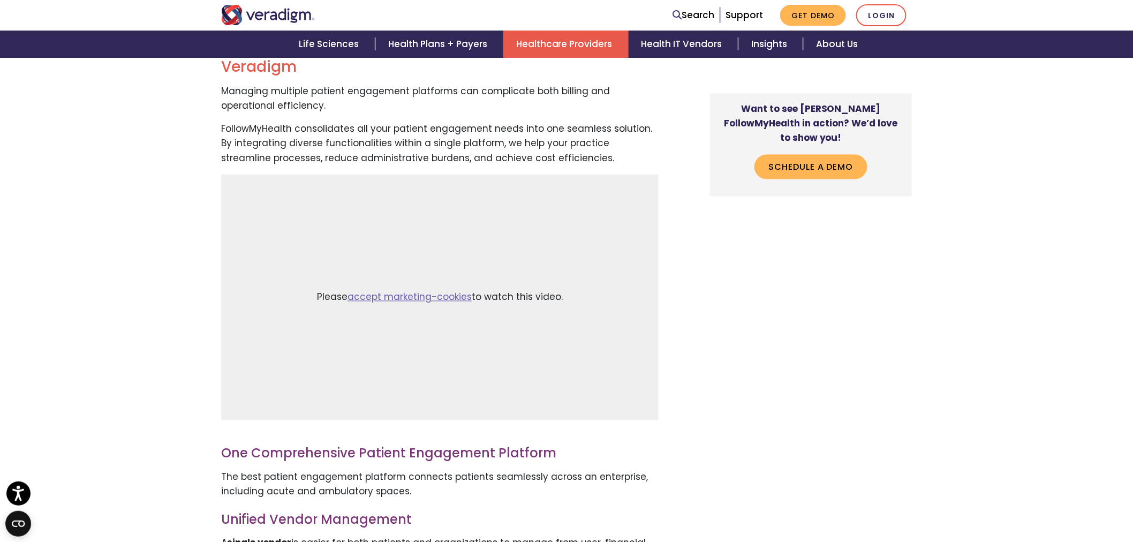
click at [313, 152] on p "FollowMyHealth consolidates all your patient engagement needs into one seamless…" at bounding box center [439, 144] width 437 height 44
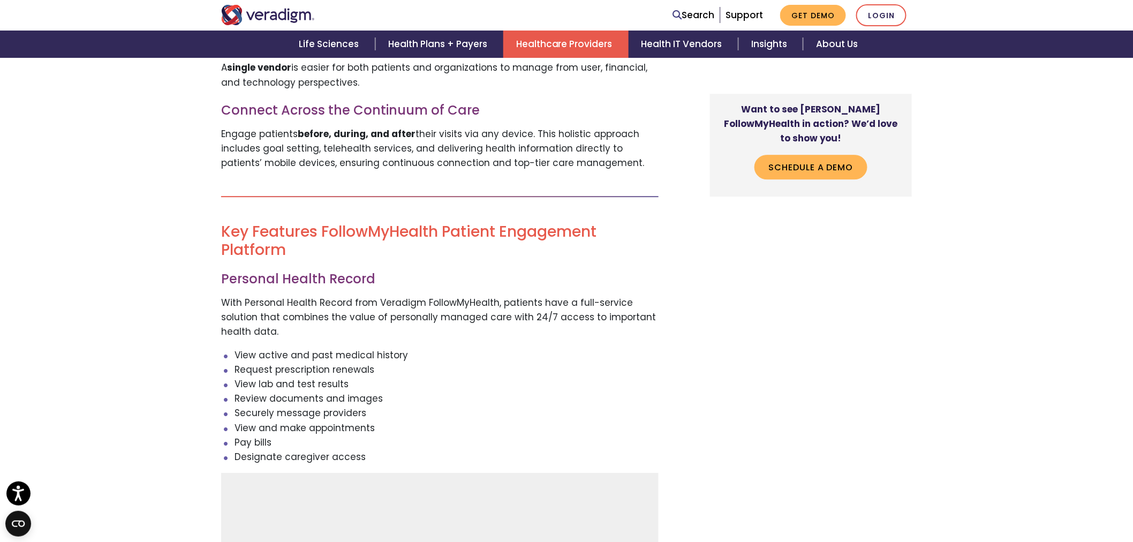
scroll to position [1249, 0]
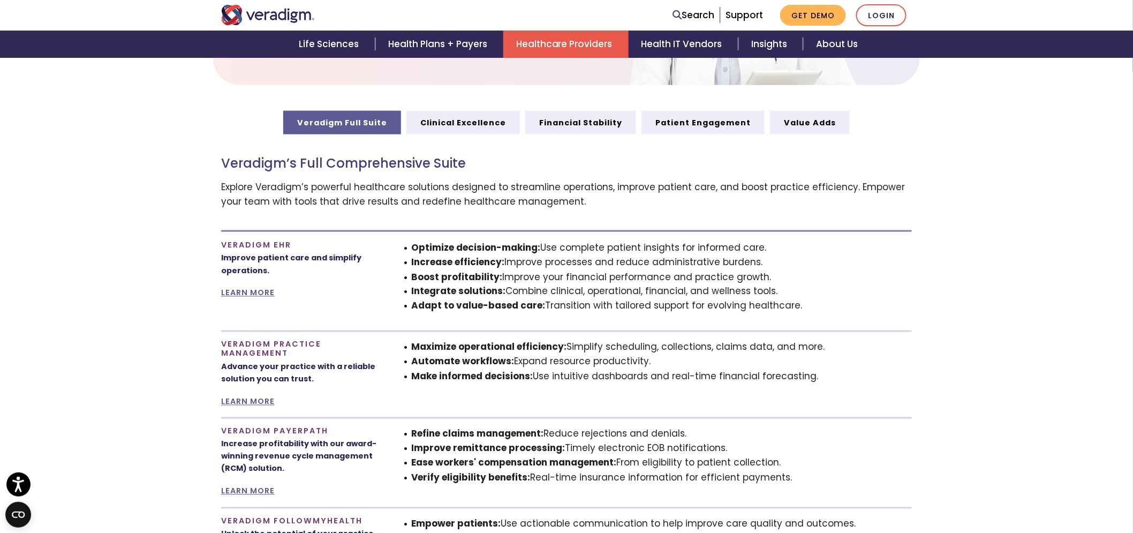
scroll to position [576, 0]
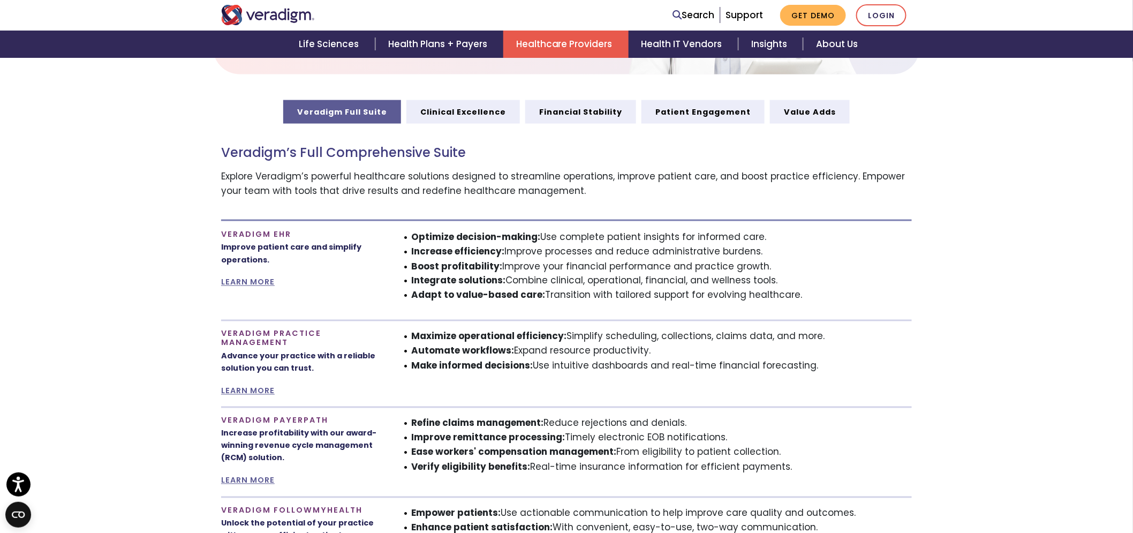
drag, startPoint x: 220, startPoint y: 228, endPoint x: 806, endPoint y: 295, distance: 589.4
click at [806, 295] on div "Veradigm EHR Improve patient care and simplify operations. LEARN MORE Optimize …" at bounding box center [566, 270] width 707 height 81
copy div "Veradigm EHR Improve patient care and simplify operations. LEARN MORE Optimize …"
click at [630, 425] on li "Refine claims management: Reduce rejections and denials." at bounding box center [662, 423] width 500 height 14
drag, startPoint x: 213, startPoint y: 335, endPoint x: 828, endPoint y: 366, distance: 615.3
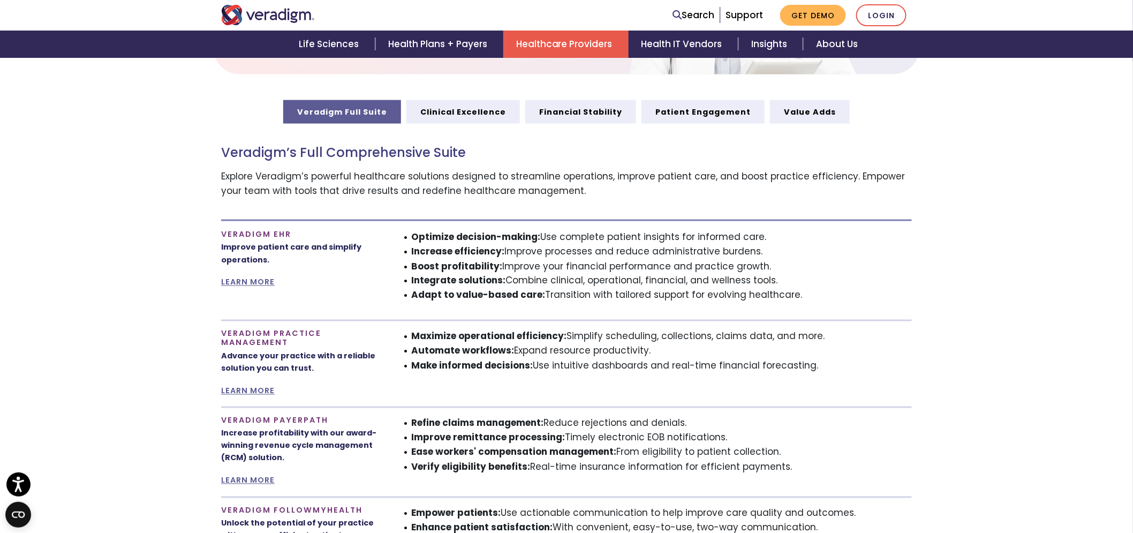
click at [828, 366] on div "Veradigm Practice Management Advance your practice with a reliable solution you…" at bounding box center [566, 359] width 707 height 78
copy div "Veradigm Practice Management Advance your practice with a reliable solution you…"
click at [555, 397] on div "Veradigm’s Full Comprehensive Suite Explore Veradigm’s powerful healthcare solu…" at bounding box center [566, 407] width 691 height 567
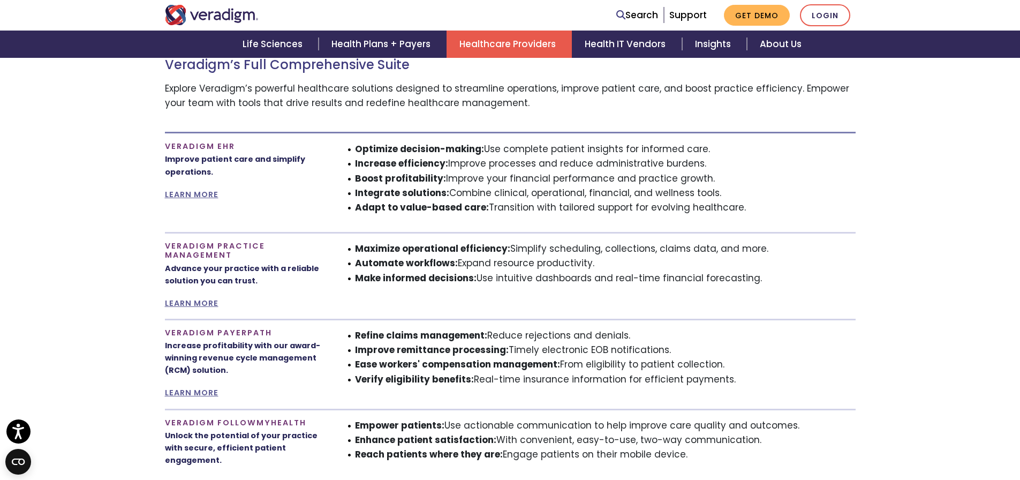
scroll to position [689, 0]
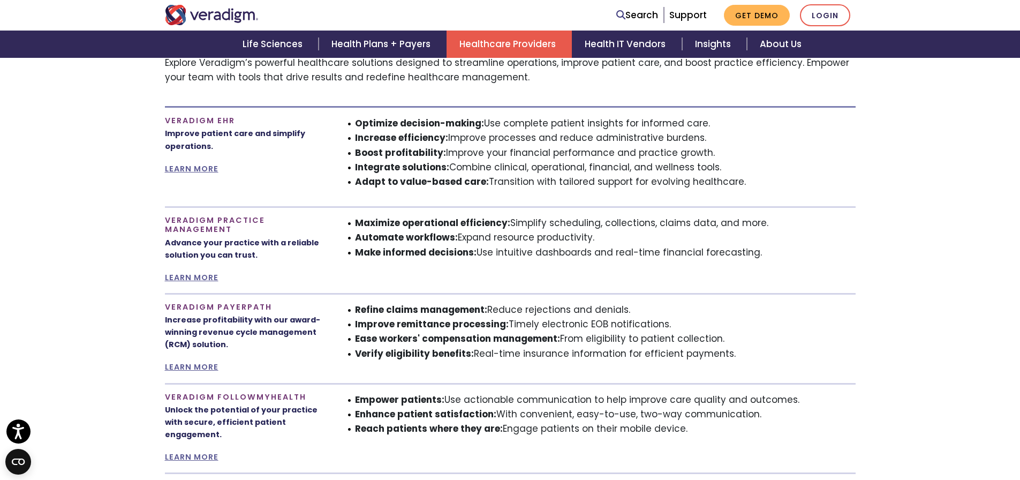
drag, startPoint x: 165, startPoint y: 306, endPoint x: 772, endPoint y: 356, distance: 609.1
click at [772, 356] on div "Veradigm Payerpath Increase profitability with our award-winning revenue cycle …" at bounding box center [510, 333] width 707 height 81
copy div "Veradigm Payerpath Increase profitability with our award-winning revenue cycle …"
click at [481, 250] on li "Make informed decisions: Use intuitive dashboards and real-time financial forec…" at bounding box center [605, 252] width 500 height 14
click at [478, 250] on li "Make informed decisions: Use intuitive dashboards and real-time financial forec…" at bounding box center [605, 252] width 500 height 14
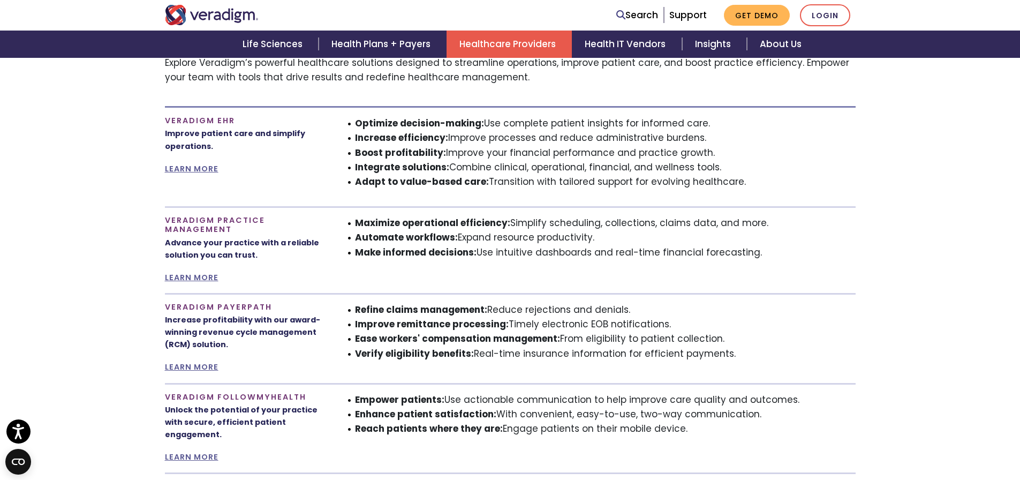
drag, startPoint x: 168, startPoint y: 219, endPoint x: 766, endPoint y: 252, distance: 598.8
click at [766, 252] on div "Veradigm Practice Management Advance your practice with a reliable solution you…" at bounding box center [510, 245] width 707 height 78
copy div "eradigm Practice Management Advance your practice with a reliable solution you …"
click at [516, 281] on div "Maximize operational efficiency: Simplify scheduling, collections, claims data,…" at bounding box center [598, 250] width 530 height 69
click at [146, 241] on section "Veradigm Full Suite Clinical Excellence Financial Stability Patient Engagement …" at bounding box center [510, 282] width 1020 height 591
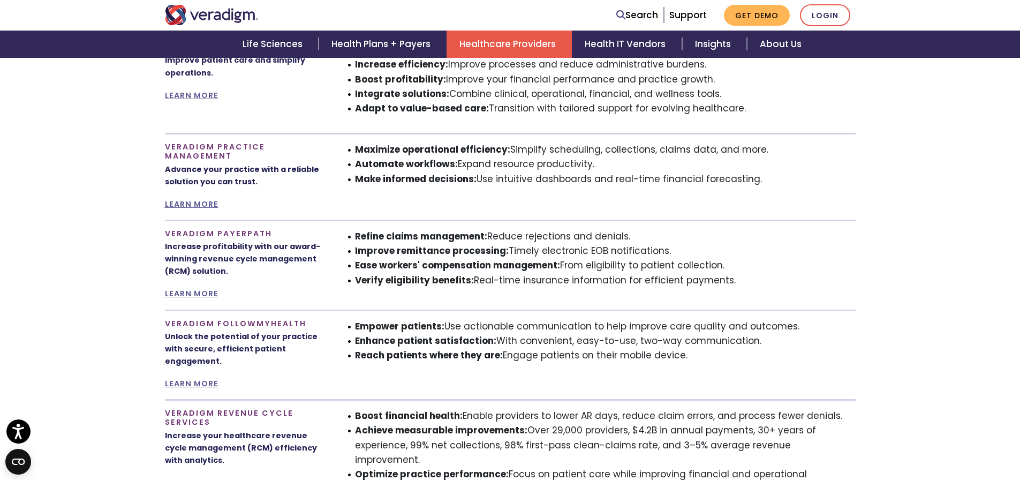
scroll to position [743, 0]
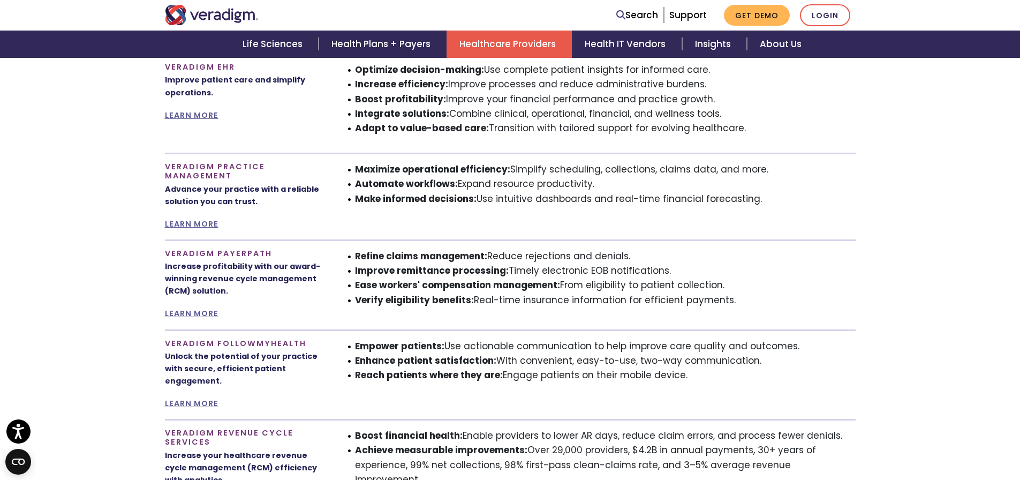
drag, startPoint x: 164, startPoint y: 255, endPoint x: 768, endPoint y: 309, distance: 606.2
click at [767, 310] on div "Veradigm Payerpath Increase profitability with our award-winning revenue cycle …" at bounding box center [510, 279] width 707 height 81
copy div "Veradigm Payerpath Increase profitability with our award-winning revenue cycle …"
click at [309, 363] on p "Unlock the potential of your practice with secure, efficient patient engagement." at bounding box center [245, 368] width 161 height 37
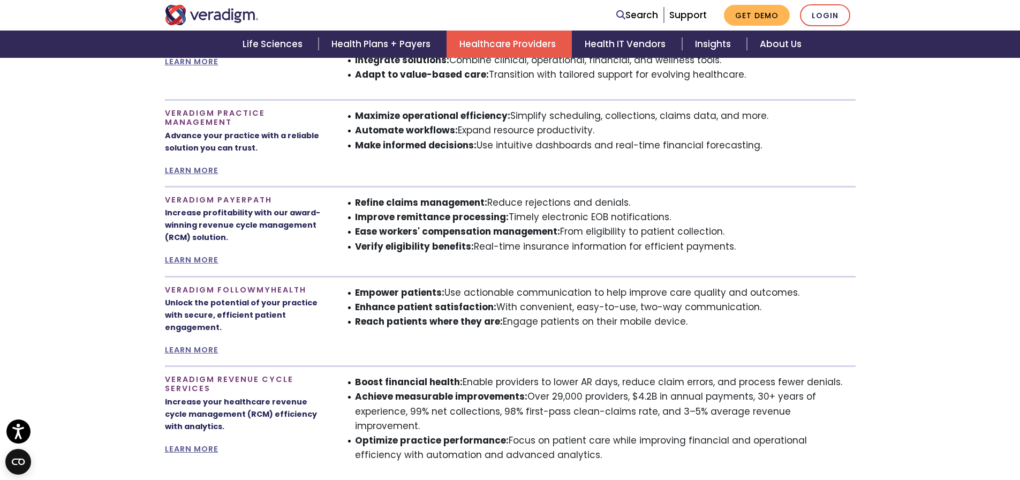
scroll to position [850, 0]
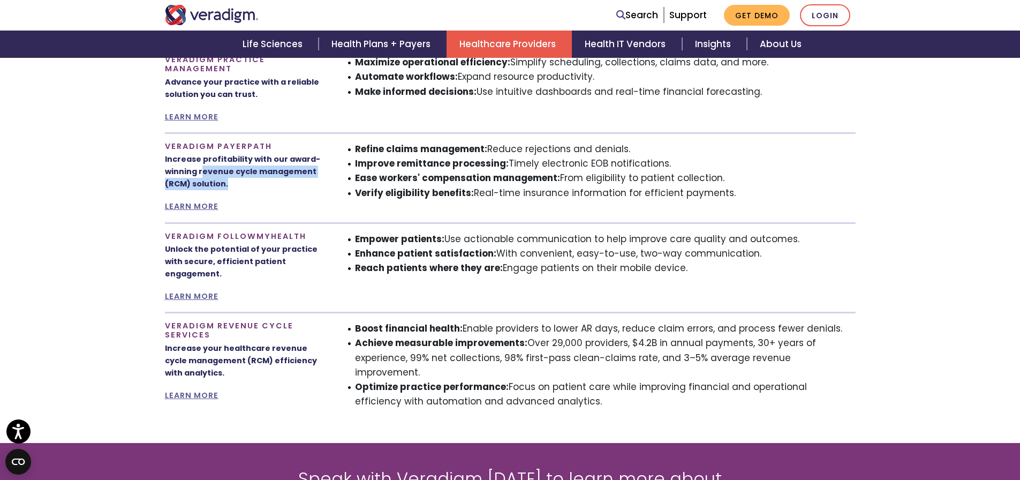
drag, startPoint x: 201, startPoint y: 169, endPoint x: 302, endPoint y: 180, distance: 101.9
click at [302, 180] on p "Increase profitability with our award-winning revenue cycle management (RCM) so…" at bounding box center [245, 171] width 161 height 37
copy p "evenue cycle management (RCM) solution."
click at [80, 279] on section "Veradigm Full Suite Clinical Excellence Financial Stability Patient Engagement …" at bounding box center [510, 121] width 1020 height 591
drag, startPoint x: 163, startPoint y: 236, endPoint x: 691, endPoint y: 274, distance: 528.7
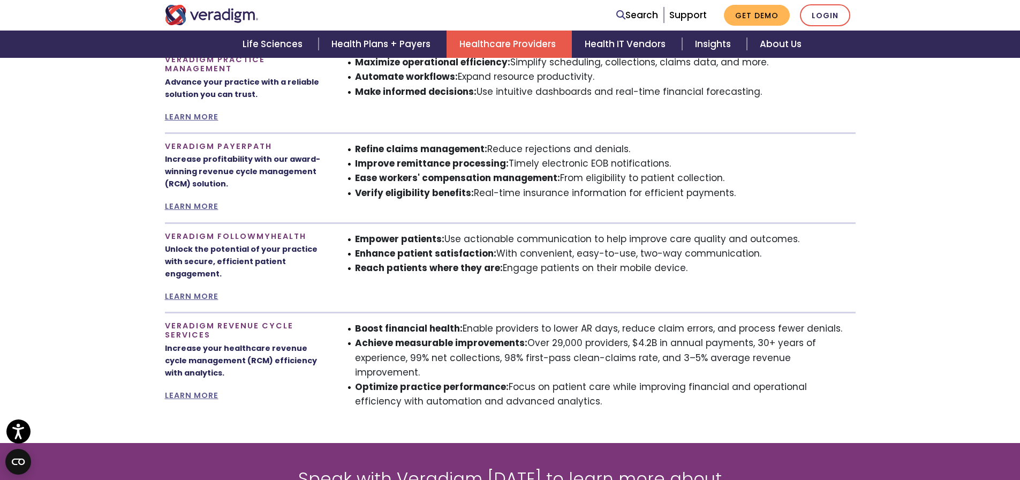
click at [691, 274] on div "Veradigm FollowMyHealth Unlock the potential of your practice with secure, effi…" at bounding box center [510, 262] width 707 height 81
copy div "Veradigm FollowMyHealth Unlock the potential of your practice with secure, effi…"
click at [286, 293] on div "Veradigm FollowMyHealth Unlock the potential of your practice with secure, effi…" at bounding box center [245, 268] width 177 height 72
drag, startPoint x: 167, startPoint y: 327, endPoint x: 563, endPoint y: 385, distance: 400.3
click at [563, 385] on div "Veradigm Revenue Cycle Services Increase your healthcare revenue cycle manageme…" at bounding box center [510, 364] width 707 height 105
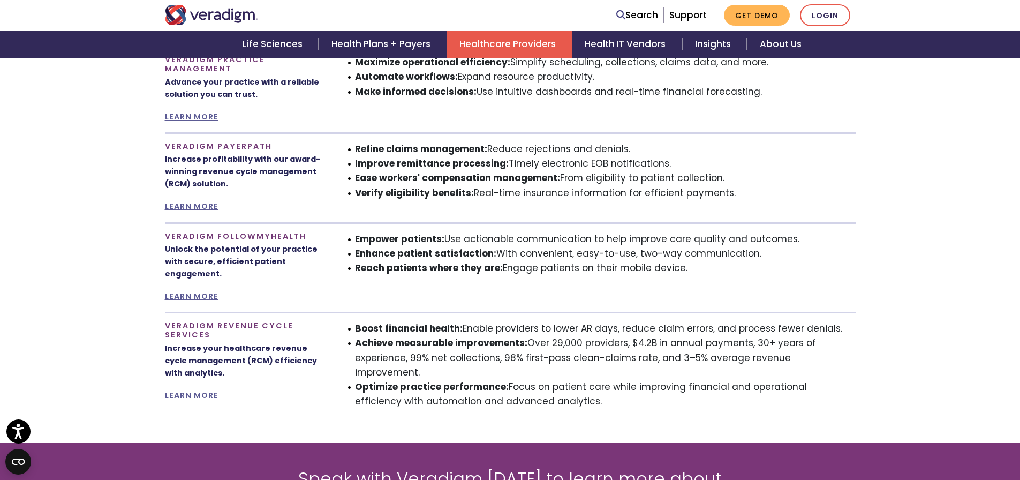
copy div "Veradigm Revenue Cycle Services Increase your healthcare revenue cycle manageme…"
click at [150, 312] on section "Veradigm Full Suite Clinical Excellence Financial Stability Patient Engagement …" at bounding box center [510, 121] width 1020 height 591
drag, startPoint x: 268, startPoint y: 351, endPoint x: 246, endPoint y: 361, distance: 24.0
click at [246, 361] on p "Increase your healthcare revenue cycle management (RCM) efficiency with analyti…" at bounding box center [245, 360] width 161 height 37
copy p "revenue cycle management (RCM)"
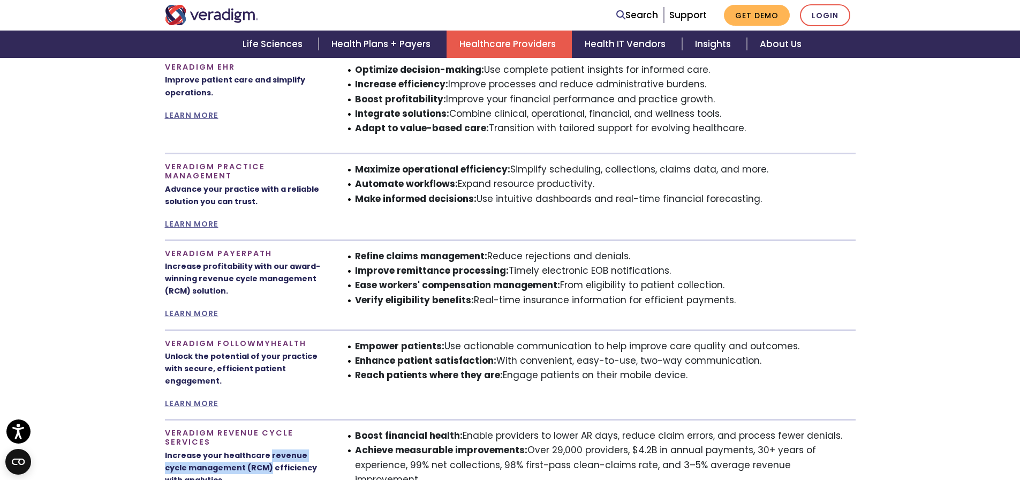
scroll to position [797, 0]
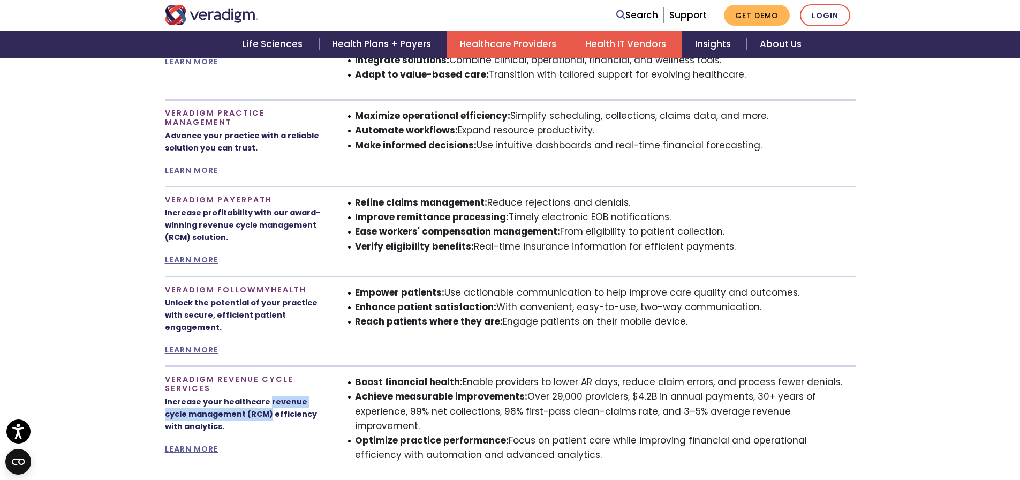
click at [604, 48] on link "Health IT Vendors" at bounding box center [627, 44] width 110 height 27
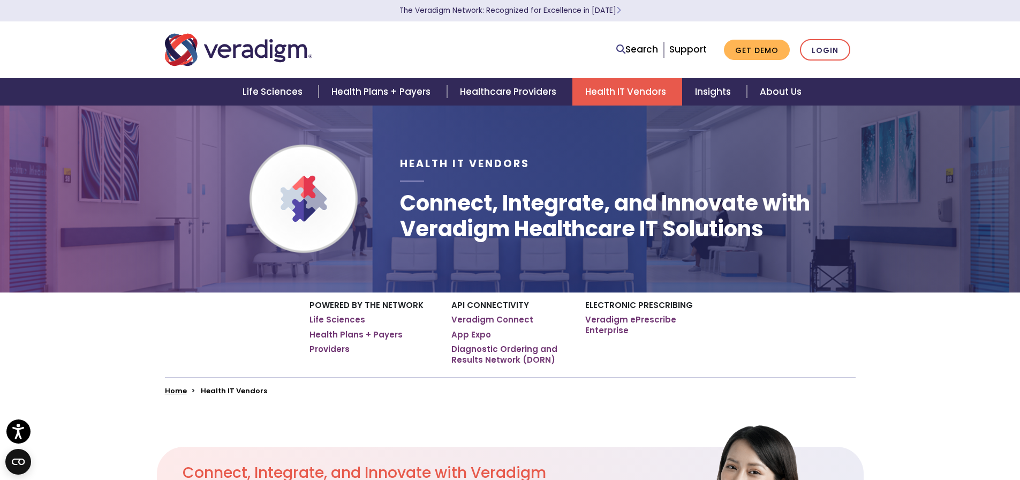
click at [242, 47] on img "Veradigm logo" at bounding box center [238, 49] width 147 height 35
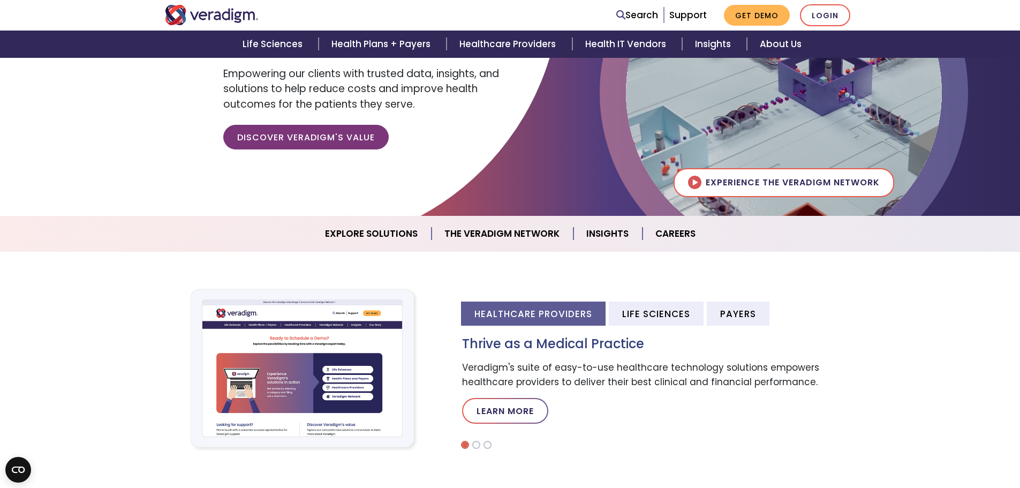
scroll to position [161, 0]
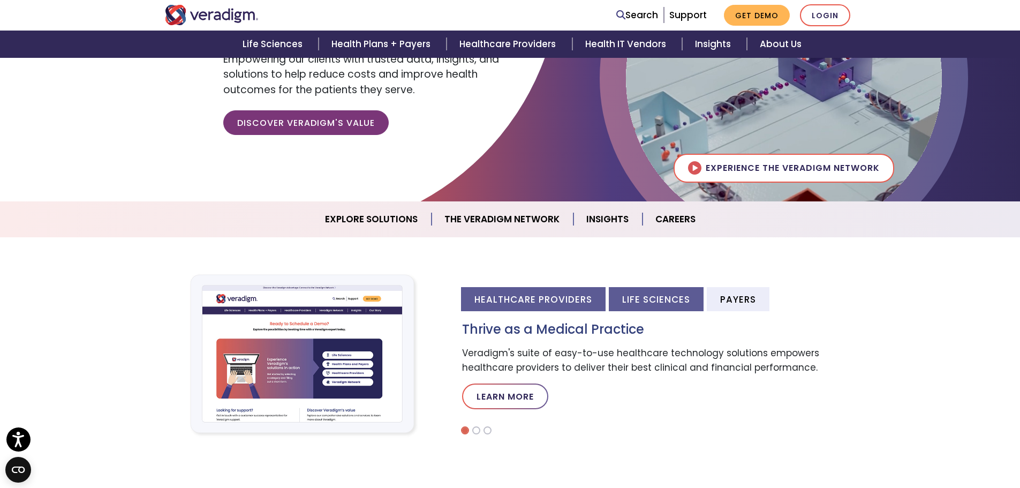
click at [702, 297] on li "Life Sciences" at bounding box center [656, 299] width 95 height 24
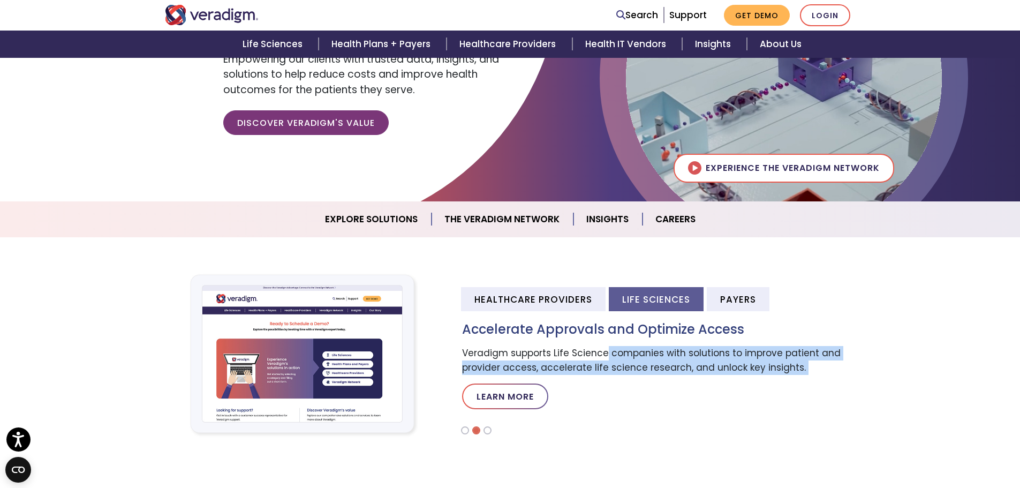
drag, startPoint x: 604, startPoint y: 355, endPoint x: 632, endPoint y: 379, distance: 36.8
click at [632, 379] on div "Accelerate Approvals and Optimize Access Veradigm supports Life Science compani…" at bounding box center [658, 370] width 409 height 96
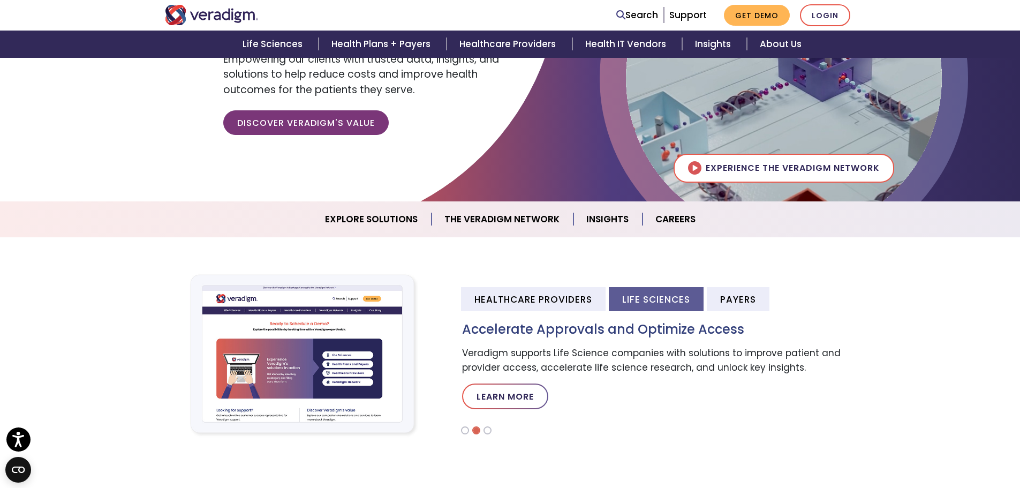
click at [658, 451] on section "Healthcare Providers Life Sciences Payers Thrive as a Medical Practice Veradigm…" at bounding box center [510, 354] width 1020 height 234
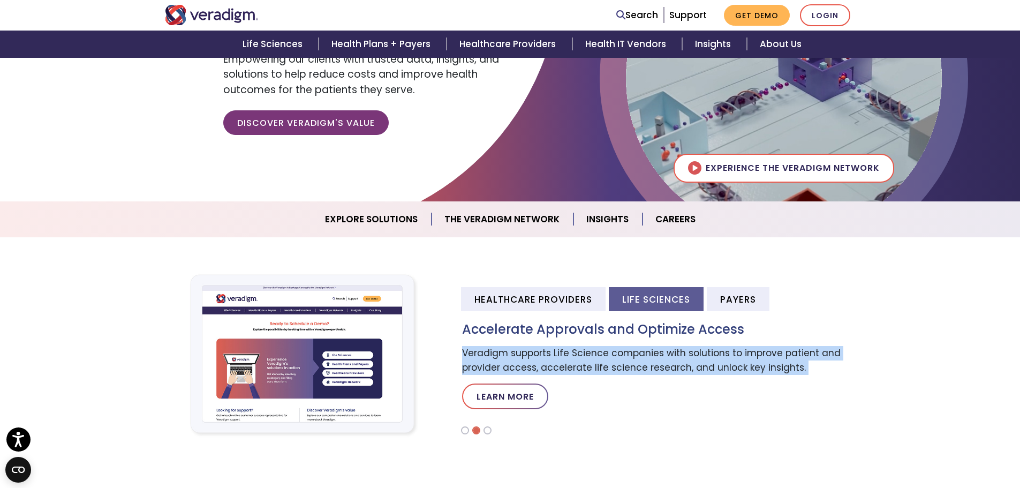
drag, startPoint x: 462, startPoint y: 349, endPoint x: 812, endPoint y: 377, distance: 351.2
click at [812, 377] on div "Accelerate Approvals and Optimize Access Veradigm supports Life Science compani…" at bounding box center [658, 370] width 409 height 96
copy div "Veradigm supports Life Science companies with solutions to improve patient and …"
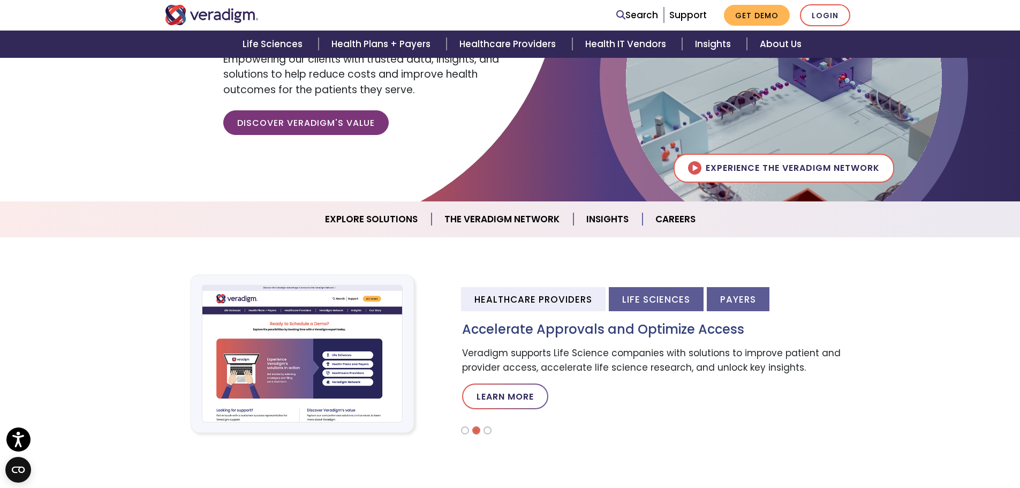
click at [724, 307] on li "Payers" at bounding box center [738, 299] width 63 height 24
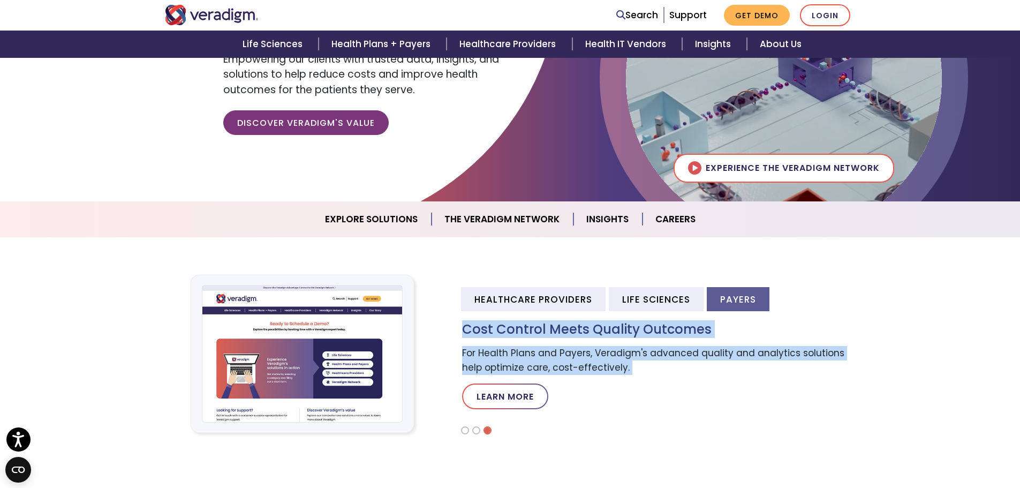
drag, startPoint x: 461, startPoint y: 330, endPoint x: 655, endPoint y: 378, distance: 200.3
click at [655, 378] on div "Cost Control Meets Quality Outcomes For Health Plans and Payers, Veradigm's adv…" at bounding box center [658, 370] width 409 height 96
copy div "Cost Control Meets Quality Outcomes For Health Plans and Payers, Veradigm's adv…"
click at [649, 403] on p "Learn More" at bounding box center [658, 396] width 393 height 26
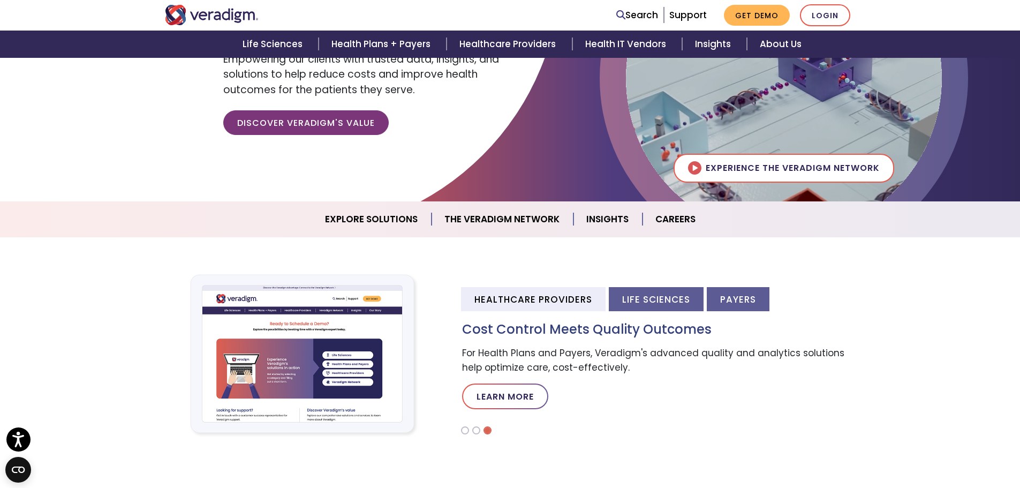
click at [643, 291] on li "Life Sciences" at bounding box center [656, 299] width 95 height 24
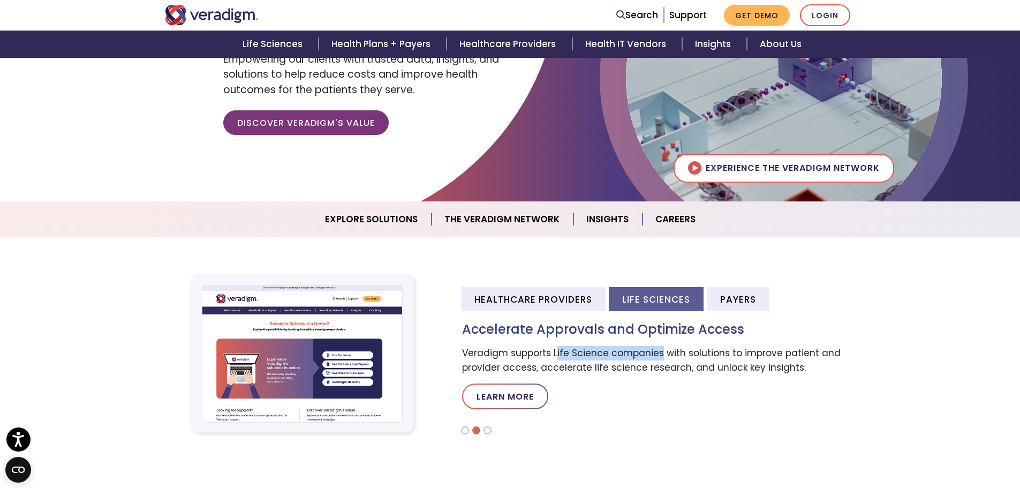
drag, startPoint x: 555, startPoint y: 351, endPoint x: 660, endPoint y: 345, distance: 105.1
click at [660, 345] on div "Accelerate Approvals and Optimize Access Veradigm supports Life Science compani…" at bounding box center [658, 370] width 409 height 96
copy p "ife Science companies"
